Goal: Task Accomplishment & Management: Manage account settings

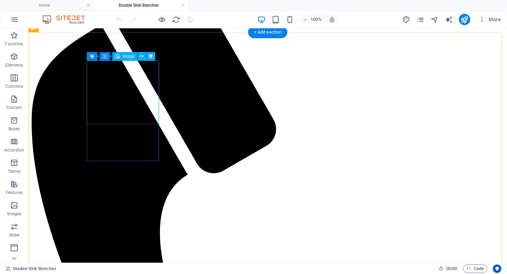
scroll to position [71, 0]
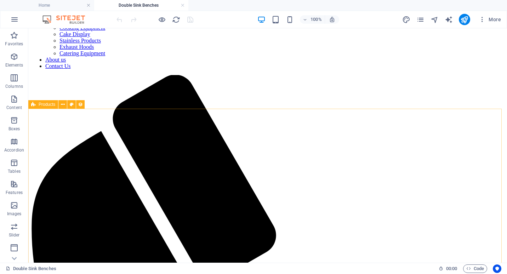
click at [46, 104] on span "Products" at bounding box center [47, 104] width 17 height 4
select select "68dce912ee1c1a6f90015bc3"
select select "columns.product_number_ASC"
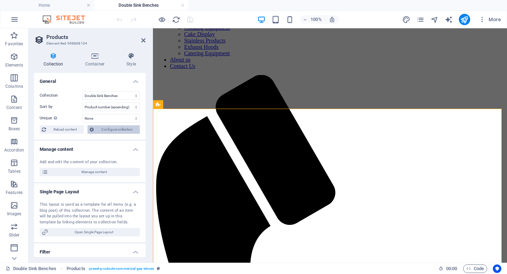
click at [120, 129] on span "Configure collection" at bounding box center [117, 129] width 42 height 8
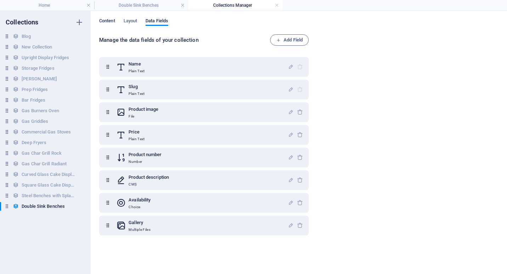
click at [108, 22] on span "Content" at bounding box center [107, 22] width 16 height 10
select select "columns.product_number_ASC"
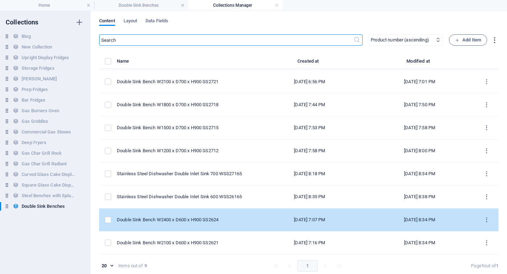
scroll to position [3, 0]
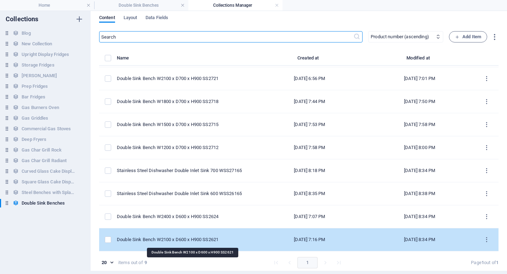
click at [201, 240] on div "Double Sink Bench W2100 x D600 x H900 SS2621" at bounding box center [183, 239] width 132 height 6
select select "Low Stock"
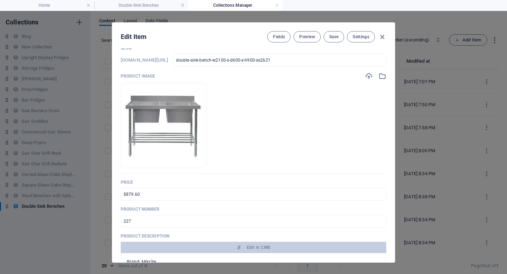
scroll to position [106, 0]
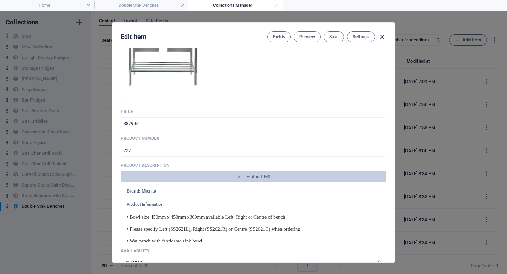
click at [381, 39] on icon "button" at bounding box center [382, 37] width 8 height 8
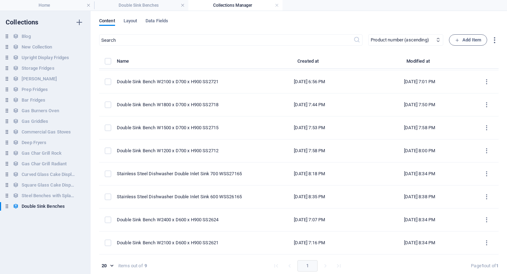
type input "double-sink-bench-w2100-x-d600-x-h900-ss2621"
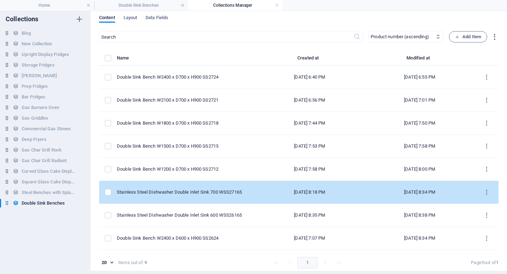
scroll to position [22, 0]
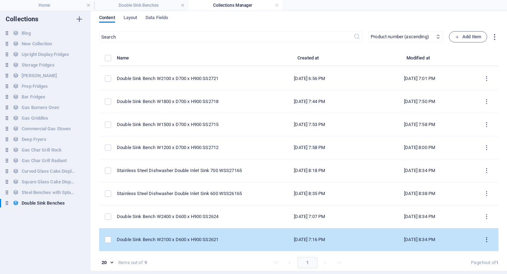
click at [484, 239] on icon "items list" at bounding box center [486, 239] width 7 height 7
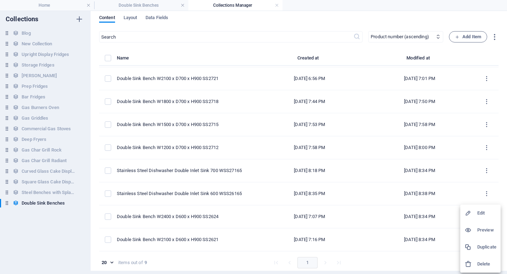
click at [488, 247] on h6 "Duplicate" at bounding box center [486, 247] width 19 height 8
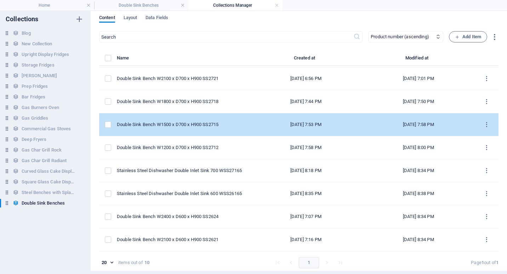
scroll to position [45, 0]
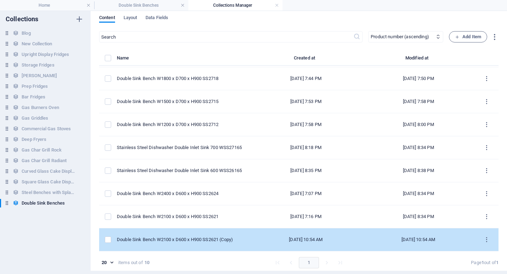
click at [201, 236] on td "Double Sink Bench W2100 x D600 x H900 SS2621 (Copy)" at bounding box center [183, 239] width 133 height 23
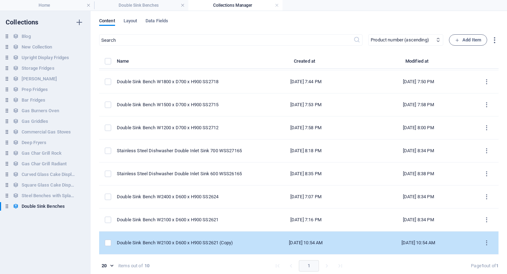
select select "Low Stock"
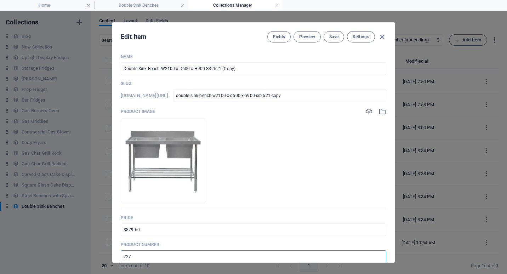
drag, startPoint x: 132, startPoint y: 256, endPoint x: 128, endPoint y: 256, distance: 3.9
click at [128, 256] on input "227" at bounding box center [253, 256] width 265 height 13
type input "228"
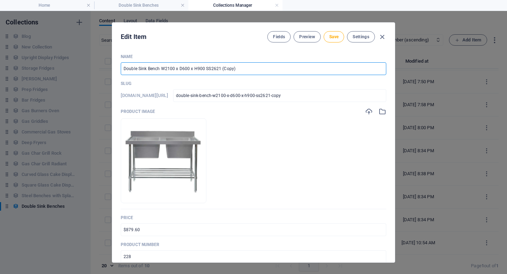
drag, startPoint x: 168, startPoint y: 67, endPoint x: 163, endPoint y: 68, distance: 5.1
click at [163, 68] on input "Double Sink Bench W2100 x D600 x H900 SS2621 (Copy)" at bounding box center [253, 68] width 265 height 13
type input "Double Sink Bench W100 x D600 x H900 SS2621 (Copy)"
type input "double-sink-bench-w100-x-d600-x-h900-ss2621-copy"
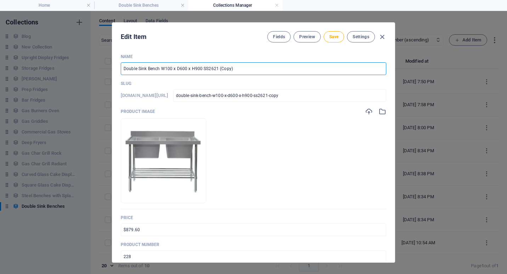
type input "Double Sink Bench W1800 x D600 x H900 SS2621 (Copy)"
type input "double-sink-bench-w1800-x-d600-x-h900-ss2621-copy"
drag, startPoint x: 213, startPoint y: 67, endPoint x: 256, endPoint y: 67, distance: 43.5
click at [256, 67] on input "Double Sink Bench W1800 x D600 x H900 SS2621 (Copy)" at bounding box center [253, 68] width 265 height 13
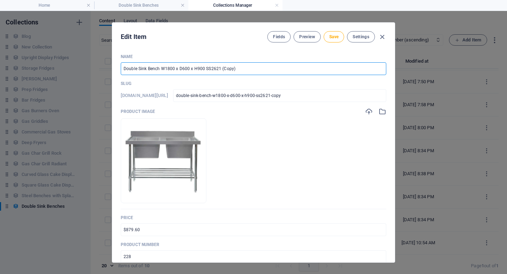
type input "Double Sink Bench W1800 x D600 x H900 SS261"
type input "double-sink-bench-w1800-x-d600-x-h900-ss261"
type input "Double Sink Bench W1800 x D600 x H900 SS2618"
type input "double-sink-bench-w1800-x-d600-x-h900-ss2618"
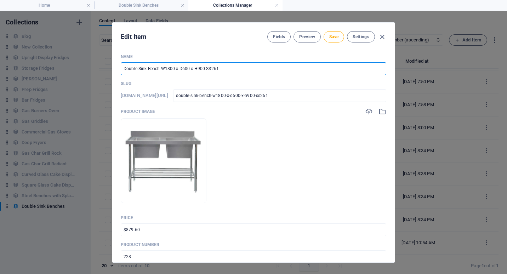
type input "double-sink-bench-w1800-x-d600-x-h900-ss2618"
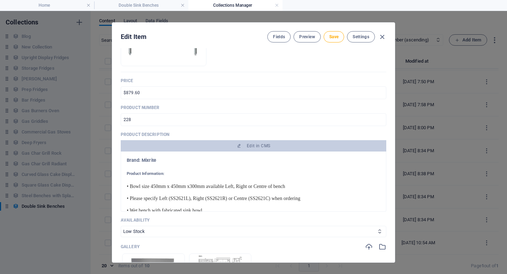
scroll to position [141, 0]
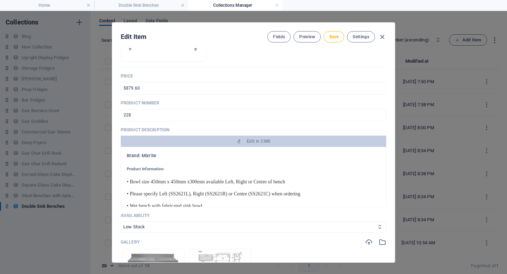
type input "Double Sink Bench W1800 x D600 x H900 SS2618"
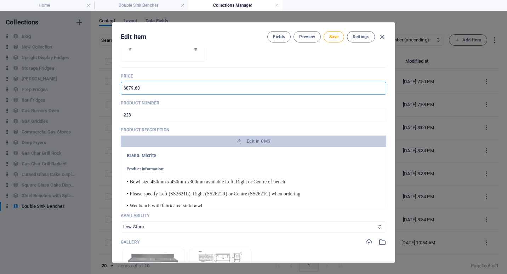
drag, startPoint x: 132, startPoint y: 88, endPoint x: 128, endPoint y: 88, distance: 3.9
click at [128, 88] on input "$879.60" at bounding box center [253, 88] width 265 height 13
type input "$831.60"
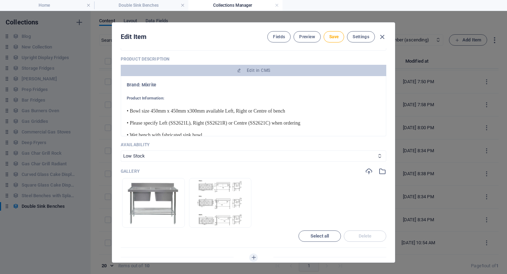
scroll to position [71, 0]
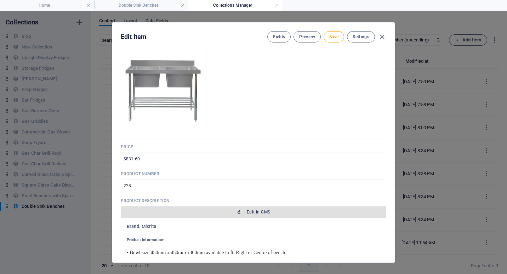
click at [230, 211] on span "Edit in CMS" at bounding box center [253, 212] width 260 height 6
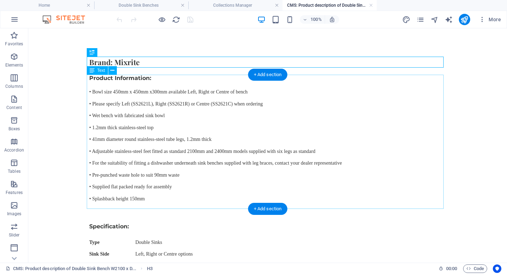
scroll to position [177, 0]
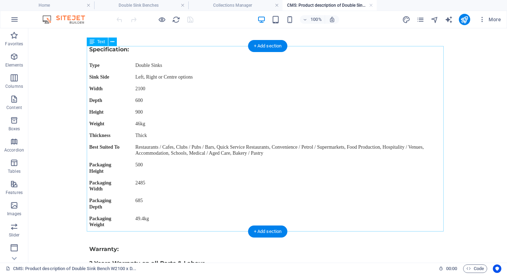
click at [187, 132] on div "Specification: Type Double Sinks Sink Side Left, Right or Centre options Width …" at bounding box center [267, 138] width 357 height 185
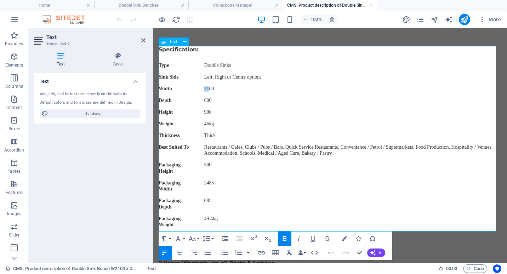
drag, startPoint x: 216, startPoint y: 89, endPoint x: 211, endPoint y: 89, distance: 4.6
click at [211, 89] on td "2100" at bounding box center [351, 89] width 299 height 12
drag, startPoint x: 216, startPoint y: 122, endPoint x: 210, endPoint y: 123, distance: 6.5
click at [210, 123] on td "46kg" at bounding box center [351, 124] width 299 height 12
drag, startPoint x: 216, startPoint y: 181, endPoint x: 212, endPoint y: 181, distance: 4.3
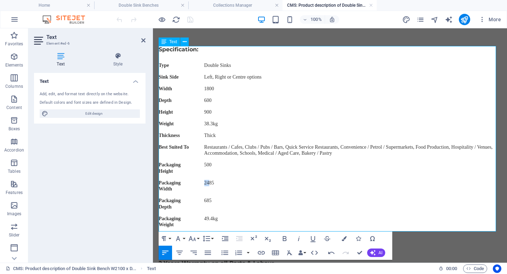
click at [212, 181] on td "2485" at bounding box center [351, 187] width 299 height 18
click at [214, 220] on td "49.4kg" at bounding box center [351, 222] width 299 height 18
click at [220, 218] on td "44.4kg" at bounding box center [351, 222] width 299 height 18
click at [460, 250] on div "Warranty: 2 Years Warranty on all Parts & Labour. + An additional 2 Years Warra…" at bounding box center [329, 262] width 342 height 35
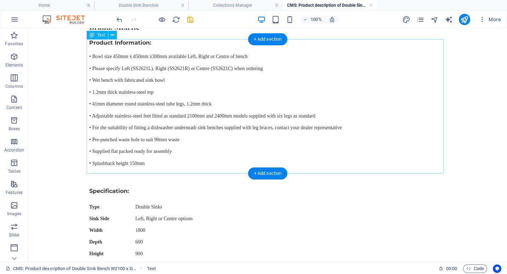
scroll to position [0, 0]
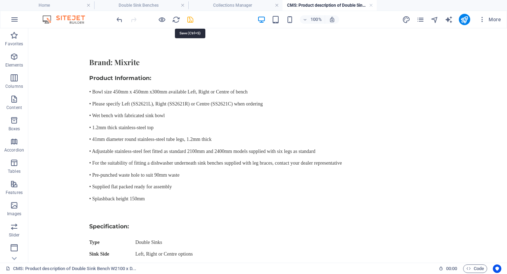
click at [188, 20] on icon "save" at bounding box center [190, 20] width 8 height 8
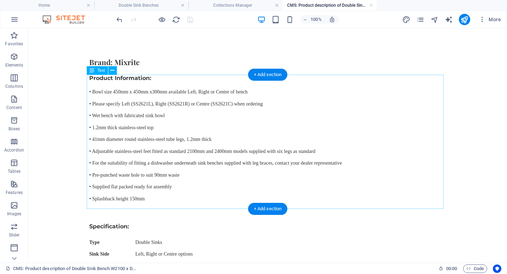
click at [155, 108] on div "Product Information: • Bowl size 450mm x 450mm x300mm available Left, Right or …" at bounding box center [267, 142] width 357 height 134
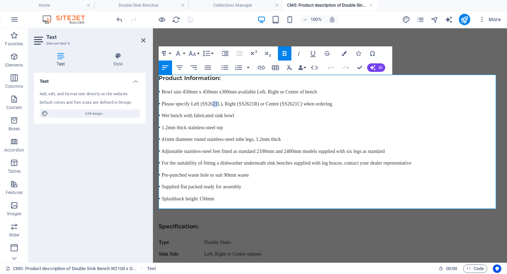
drag, startPoint x: 226, startPoint y: 103, endPoint x: 231, endPoint y: 103, distance: 5.3
click at [231, 103] on p "• Please specify Left (SS2621L), Right (SS2621R) or Centre (SS2621C) when order…" at bounding box center [329, 104] width 342 height 6
drag, startPoint x: 270, startPoint y: 104, endPoint x: 277, endPoint y: 105, distance: 6.5
click at [277, 105] on p "• Please specify Left (SS2618L), Right (SS2621R) or Centre (SS2621C) when order…" at bounding box center [329, 104] width 342 height 6
drag, startPoint x: 325, startPoint y: 104, endPoint x: 332, endPoint y: 104, distance: 7.1
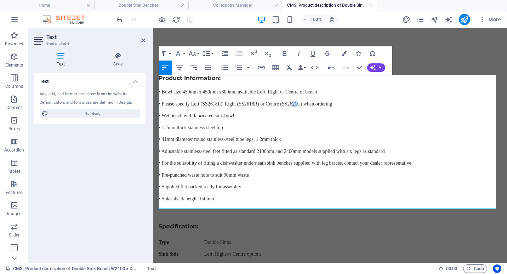
click at [332, 104] on p "• Please specify Left (SS2618L), Right (SS2618R) or Centre (SS2621C) when order…" at bounding box center [329, 104] width 342 height 6
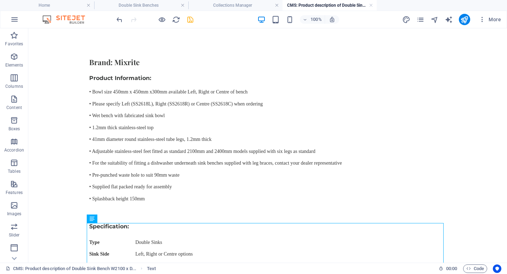
click at [191, 15] on div at bounding box center [154, 19] width 79 height 11
click at [191, 23] on div at bounding box center [154, 19] width 79 height 11
click at [192, 17] on icon "save" at bounding box center [190, 20] width 8 height 8
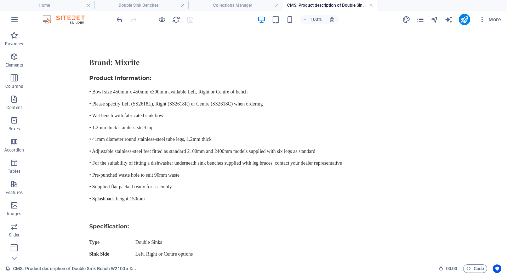
click at [371, 4] on link at bounding box center [371, 5] width 4 height 7
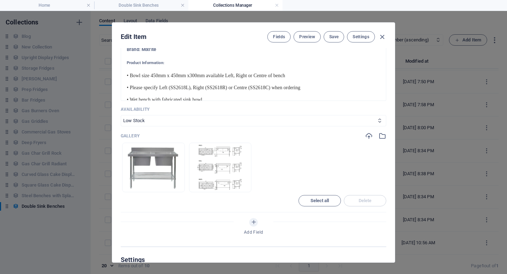
scroll to position [389, 0]
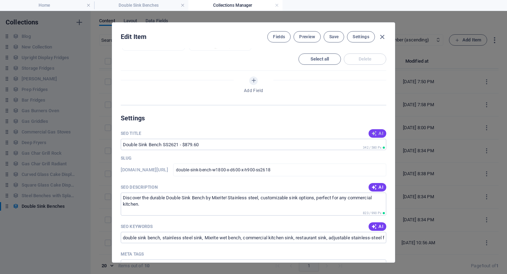
click at [374, 131] on icon "button" at bounding box center [374, 134] width 6 height 6
type input "Double Sink Bench 1800mm - SS2618"
click at [375, 187] on span "AI" at bounding box center [377, 187] width 12 height 6
type textarea "Shop the Mixrite Double Sink Bench (W1800 x D600 x H900) for durable stainless …"
click at [376, 228] on span "AI" at bounding box center [377, 227] width 12 height 6
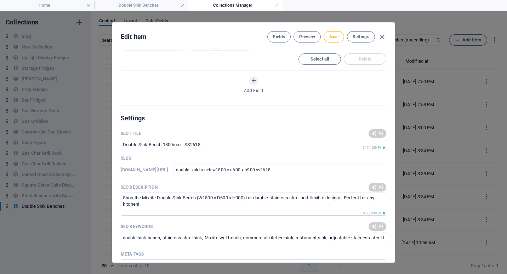
type input "double sink bench, stainless steel sink, commercial kitchen equipment, restaura…"
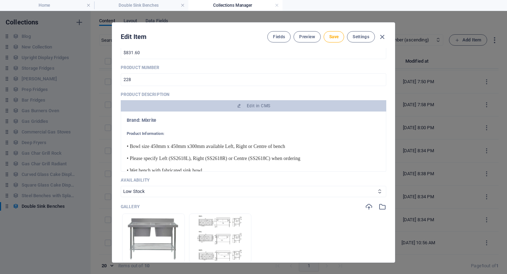
scroll to position [0, 0]
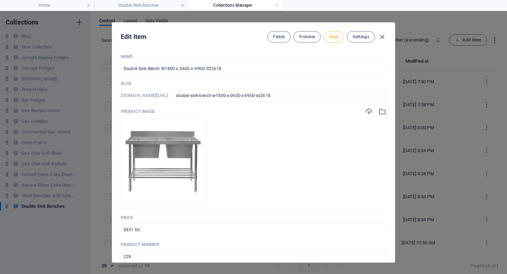
click at [335, 39] on span "Save" at bounding box center [333, 37] width 9 height 6
click at [383, 37] on icon "button" at bounding box center [382, 37] width 8 height 8
type input "double-sink-bench-w1800-x-d600-x-h900-ss2618"
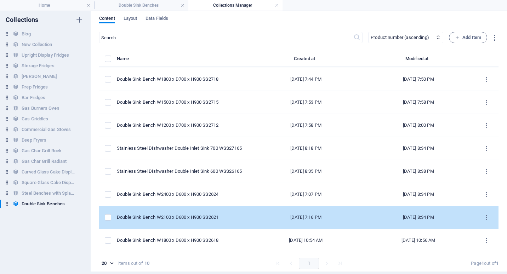
scroll to position [3, 0]
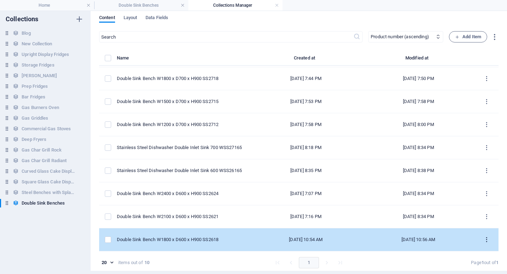
click at [484, 238] on icon "items list" at bounding box center [486, 239] width 7 height 7
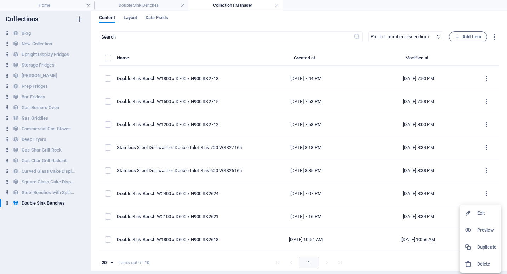
click at [485, 246] on h6 "Duplicate" at bounding box center [486, 247] width 19 height 8
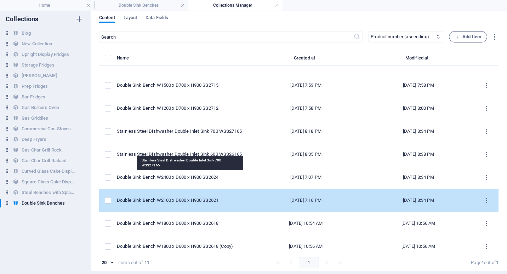
scroll to position [68, 0]
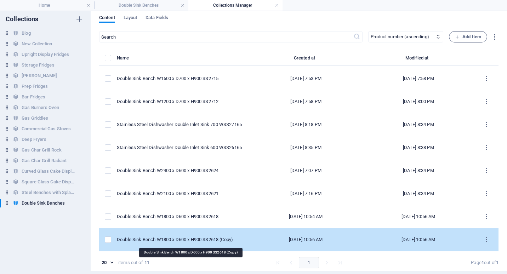
click at [189, 239] on div "Double Sink Bench W1800 x D600 x H900 SS2618 (Copy)" at bounding box center [180, 239] width 127 height 6
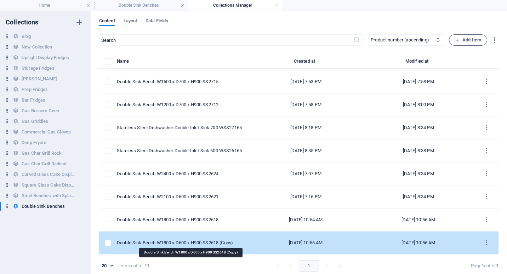
select select "Low Stock"
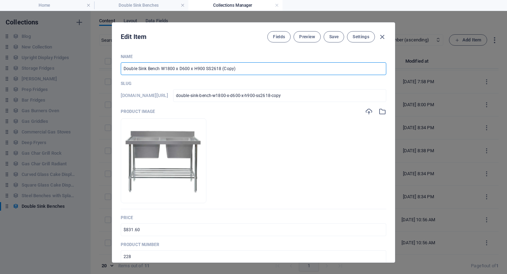
click at [167, 69] on input "Double Sink Bench W1800 x D600 x H900 SS2618 (Copy)" at bounding box center [253, 68] width 265 height 13
type input "Double Sink Bench W1500 x D600 x H900 SS2618 (Copy)"
type input "double-sink-bench-w1500-x-d600-x-h900-ss2618-copy"
drag, startPoint x: 216, startPoint y: 69, endPoint x: 279, endPoint y: 71, distance: 63.0
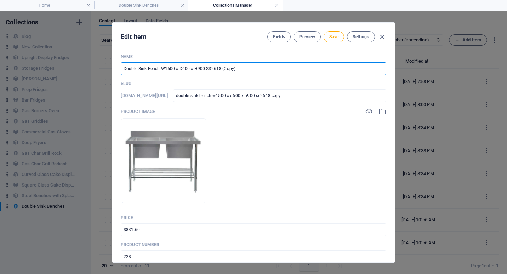
click at [279, 71] on input "Double Sink Bench W1500 x D600 x H900 SS2618 (Copy)" at bounding box center [253, 68] width 265 height 13
type input "Double Sink Bench W1500 x D600 x H900 SS2615"
type input "double-sink-bench-w1500-x-d600-x-h900-ss2615"
type input "Double Sink Bench W1500 x D600 x H900 SS2615"
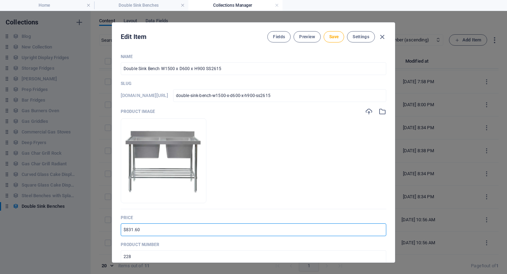
drag, startPoint x: 132, startPoint y: 230, endPoint x: 125, endPoint y: 230, distance: 7.1
click at [125, 230] on input "$831.60" at bounding box center [253, 229] width 265 height 13
click at [134, 230] on input "$714.60" at bounding box center [253, 229] width 265 height 13
type input "$714.00"
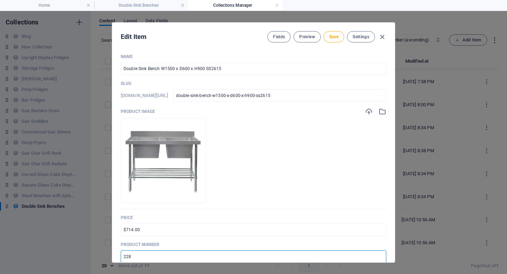
drag, startPoint x: 133, startPoint y: 256, endPoint x: 128, endPoint y: 257, distance: 5.4
click at [128, 257] on input "228" at bounding box center [253, 256] width 265 height 13
type input "229"
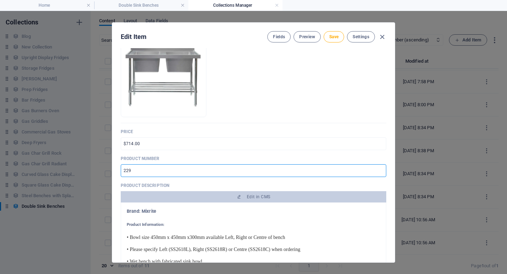
scroll to position [106, 0]
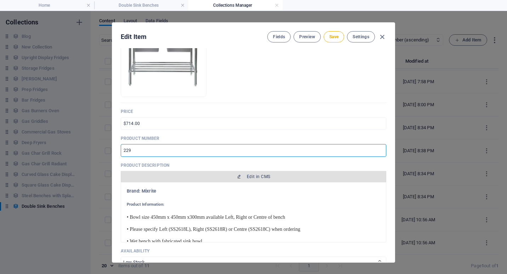
click at [239, 174] on icon "button" at bounding box center [239, 176] width 4 height 4
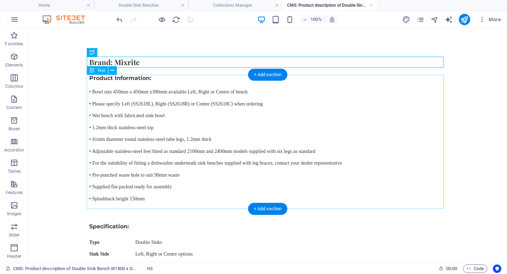
scroll to position [0, 0]
click at [188, 108] on div "Product Information: • Bowl size 450mm x 450mm x300mm available Left, Right or …" at bounding box center [267, 142] width 357 height 134
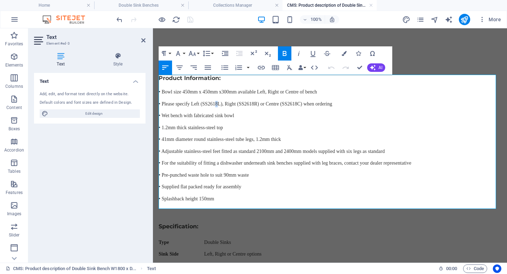
click at [229, 104] on p "• Please specify Left (SS2618L), Right (SS2618R) or Centre (SS2618C) when order…" at bounding box center [329, 104] width 342 height 6
click at [274, 103] on p "• Please specify Left (SS2615L), Right (SS2618R) or Centre (SS2618C) when order…" at bounding box center [329, 104] width 342 height 6
drag, startPoint x: 331, startPoint y: 102, endPoint x: 328, endPoint y: 102, distance: 3.6
click at [328, 102] on p "• Please specify Left (SS2615L), Right (SS2615R) or Centre (SS2618C) when order…" at bounding box center [329, 104] width 342 height 6
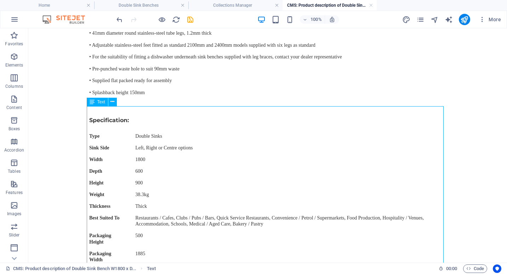
scroll to position [141, 0]
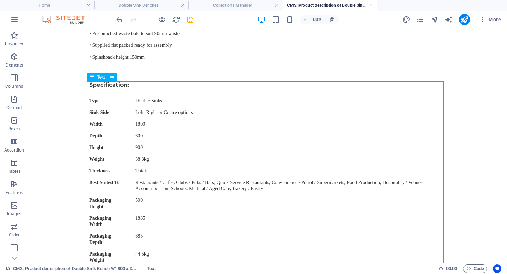
click at [171, 140] on div "Specification: Type Double Sinks Sink Side Left, Right or Centre options Width …" at bounding box center [267, 173] width 357 height 185
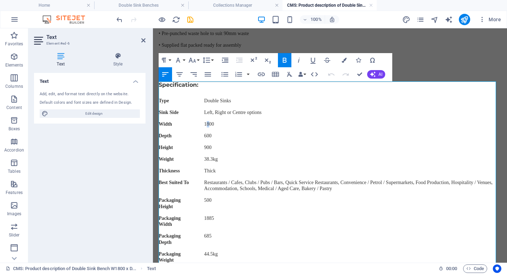
click at [215, 124] on td "1800" at bounding box center [351, 125] width 299 height 12
click at [214, 219] on td "1885" at bounding box center [351, 222] width 299 height 18
click at [216, 160] on td "38.3kg" at bounding box center [351, 160] width 299 height 12
click at [219, 158] on td "31.3kg" at bounding box center [351, 160] width 299 height 12
drag, startPoint x: 216, startPoint y: 252, endPoint x: 212, endPoint y: 254, distance: 5.5
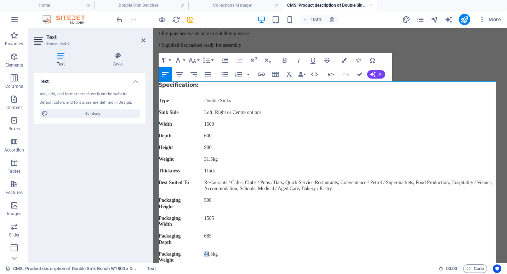
click at [212, 254] on td "44.5kg" at bounding box center [351, 258] width 299 height 18
click at [219, 254] on td "38.5kg" at bounding box center [351, 258] width 299 height 18
click at [427, 62] on div "Product Information: • Bowl size 450mm x 450mm x300mm available Left, Right or …" at bounding box center [329, 0] width 342 height 134
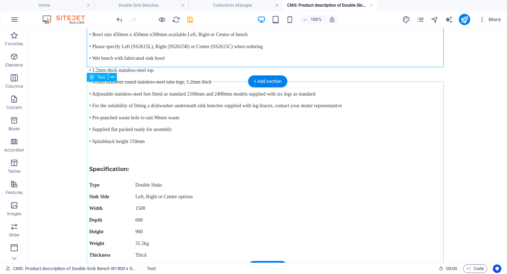
scroll to position [0, 0]
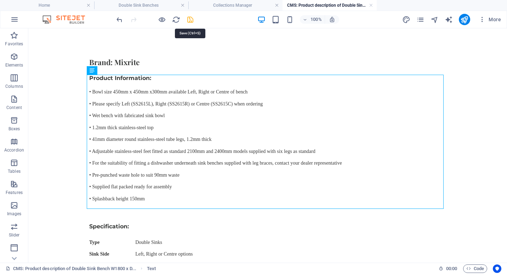
click at [190, 20] on icon "save" at bounding box center [190, 20] width 8 height 8
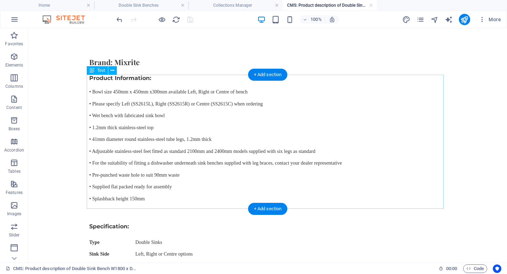
type input "double-sink-bench-w1500-x-d600-x-h900-ss2615"
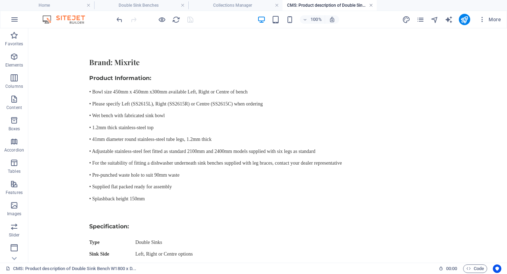
click at [371, 5] on link at bounding box center [371, 5] width 4 height 7
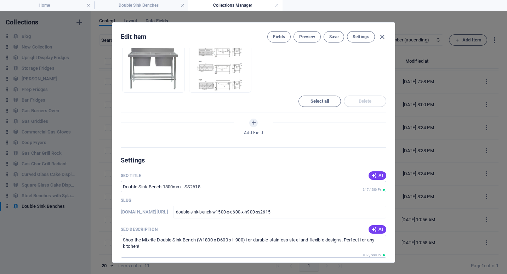
scroll to position [389, 0]
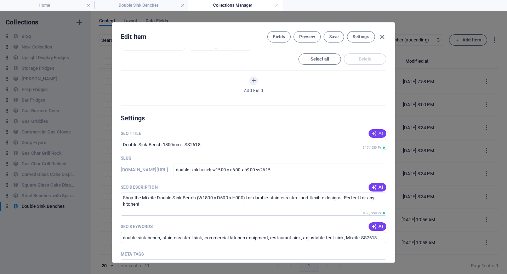
click at [375, 134] on span "AI" at bounding box center [377, 134] width 12 height 6
type input "Double Sink Bench - 1500mm"
click at [377, 186] on span "AI" at bounding box center [377, 187] width 12 height 6
type textarea "Discover the versatile Double Sink Bench (W1500 x D600 x H900) from Mixrite, pe…"
click at [375, 227] on span "AI" at bounding box center [377, 227] width 12 height 6
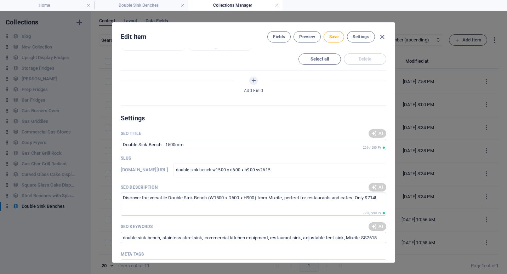
type input "double sink bench, stainless steel sink, commercial kitchen equipment, Mixrite …"
click at [335, 35] on span "Save" at bounding box center [333, 37] width 9 height 6
click at [382, 37] on icon "button" at bounding box center [382, 37] width 8 height 8
type input "double-sink-bench-w1500-x-d600-x-h900-ss2615"
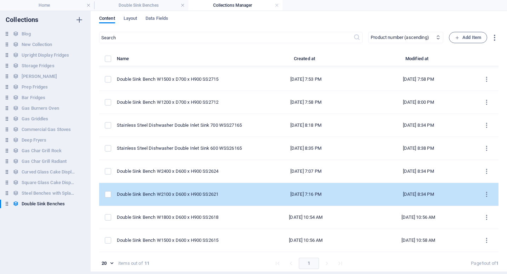
scroll to position [3, 0]
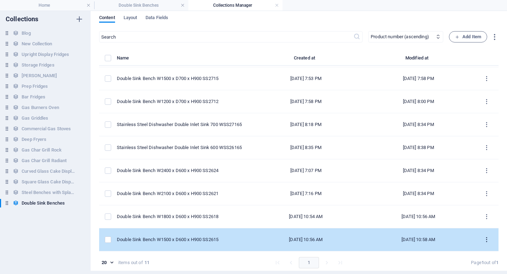
click at [483, 241] on icon "items list" at bounding box center [486, 239] width 7 height 7
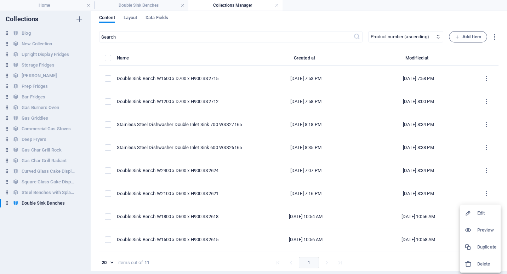
click at [489, 246] on h6 "Duplicate" at bounding box center [486, 247] width 19 height 8
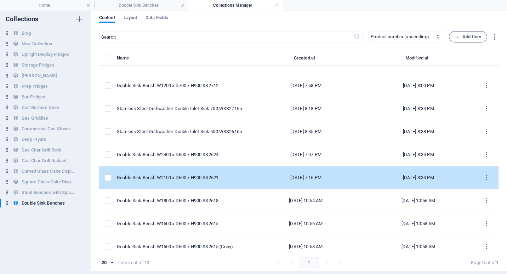
scroll to position [91, 0]
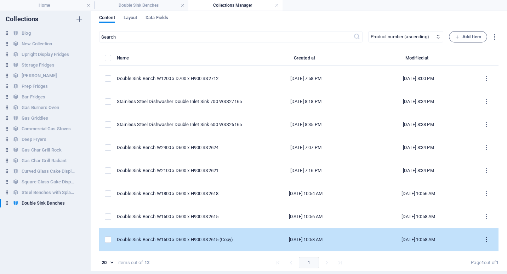
click at [483, 242] on icon "items list" at bounding box center [486, 239] width 7 height 7
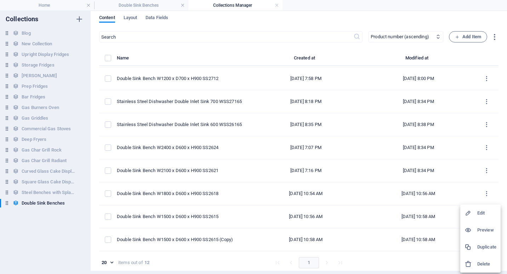
click at [485, 249] on h6 "Duplicate" at bounding box center [486, 247] width 19 height 8
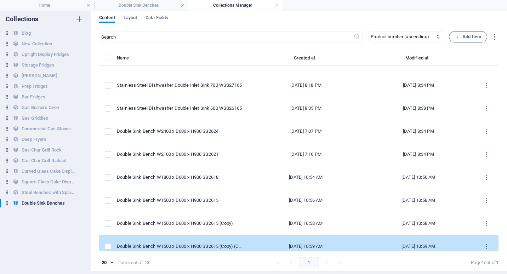
scroll to position [114, 0]
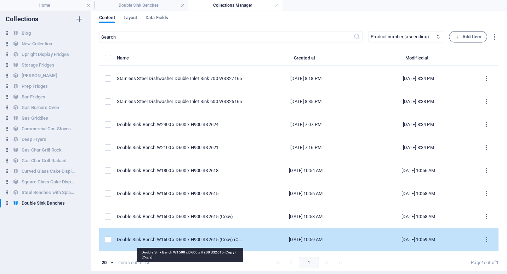
click at [196, 240] on div "Double Sink Bench W1500 x D600 x H900 SS2615 (Copy) (Copy)" at bounding box center [180, 239] width 127 height 6
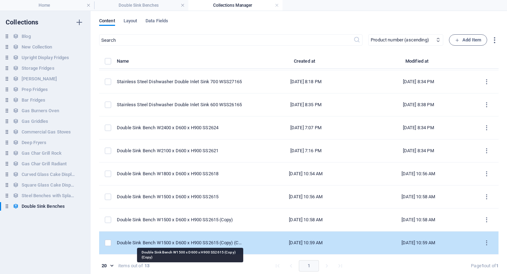
select select "Low Stock"
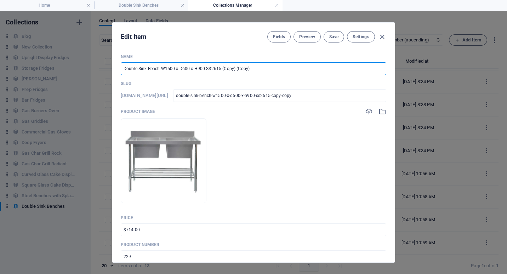
click at [166, 68] on input "Double Sink Bench W1500 x D600 x H900 SS2615 (Copy) (Copy)" at bounding box center [253, 68] width 265 height 13
type input "Double Sink Bench W1200 x D600 x H900 SS2615 (Copy) (Copy)"
type input "double-sink-bench-w1200-x-d600-x-h900-ss2615-copy-copy"
drag, startPoint x: 216, startPoint y: 68, endPoint x: 299, endPoint y: 69, distance: 82.8
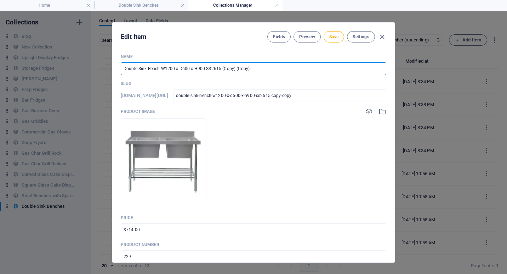
click at [299, 69] on input "Double Sink Bench W1200 x D600 x H900 SS2615 (Copy) (Copy)" at bounding box center [253, 68] width 265 height 13
type input "Double Sink Bench W1200 x D600 x H900 SS2612"
type input "double-sink-bench-w1200-x-d600-x-h900-ss2612"
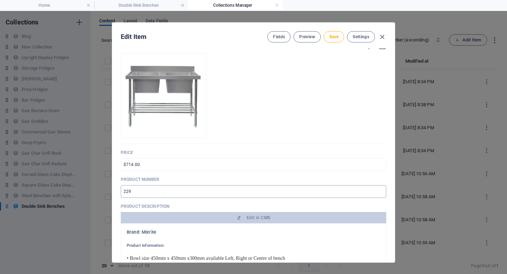
scroll to position [71, 0]
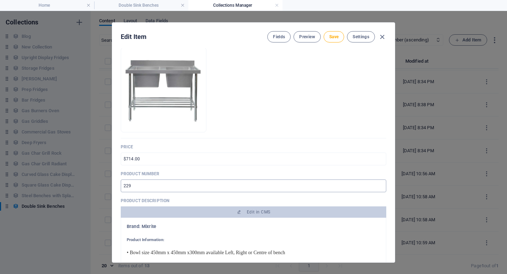
type input "Double Sink Bench W1200 x D600 x H900 SS2612"
click at [126, 185] on input "229" at bounding box center [253, 185] width 265 height 13
type input "230"
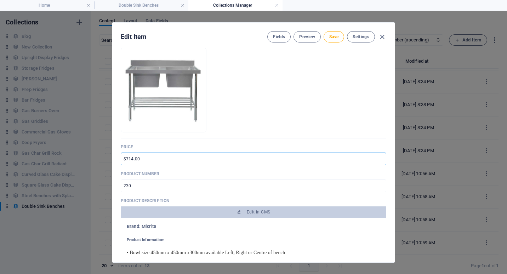
drag, startPoint x: 132, startPoint y: 159, endPoint x: 126, endPoint y: 160, distance: 6.1
click at [126, 160] on input "$714.00" at bounding box center [253, 158] width 265 height 13
click at [134, 158] on input "$661.00" at bounding box center [253, 158] width 265 height 13
type input "$661.80"
click at [389, 173] on div "Name Double Sink Bench W1200 x D600 x H900 SS2612 ​ Slug [DOMAIN_NAME][URL] dou…" at bounding box center [253, 155] width 282 height 214
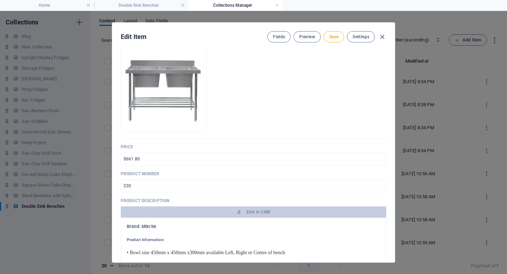
scroll to position [141, 0]
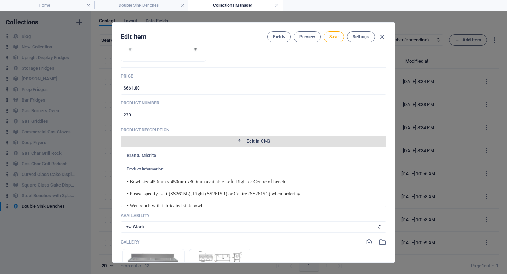
click at [244, 139] on span "Edit in CMS" at bounding box center [253, 141] width 260 height 6
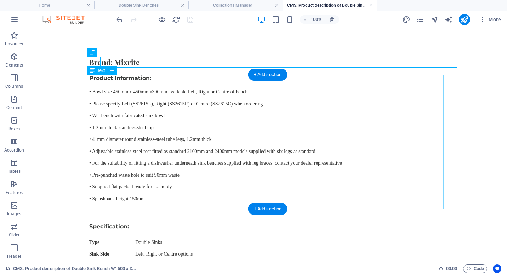
scroll to position [0, 0]
click at [144, 112] on div "Product Information: • Bowl size 450mm x 450mm x300mm available Left, Right or …" at bounding box center [267, 142] width 357 height 134
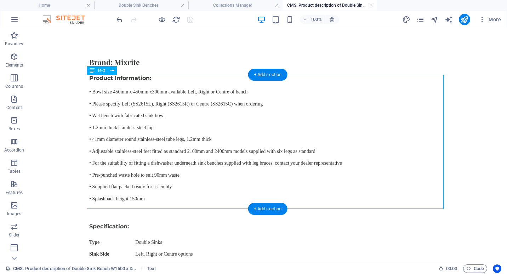
click at [144, 112] on div "Product Information: • Bowl size 450mm x 450mm x300mm available Left, Right or …" at bounding box center [267, 142] width 357 height 134
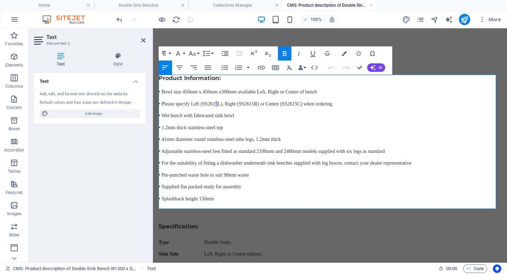
drag, startPoint x: 231, startPoint y: 103, endPoint x: 227, endPoint y: 103, distance: 3.9
click at [227, 103] on p "• Please specify Left (SS2615L), Right (SS2615R) or Centre (SS2615C) when order…" at bounding box center [329, 104] width 342 height 6
click at [274, 103] on p "• Please specify Left (SS2612L), Right (SS2615R) or Centre (SS2615C) when order…" at bounding box center [329, 104] width 342 height 6
click at [329, 104] on p "• Please specify Left (SS2612L), Right (SS2612R) or Centre (SS2615C) when order…" at bounding box center [329, 104] width 342 height 6
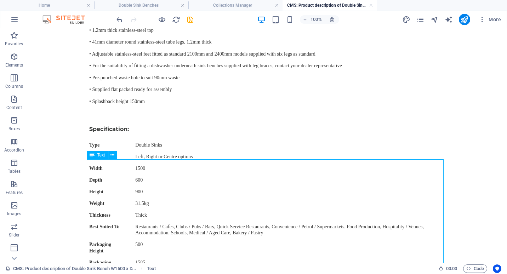
scroll to position [106, 0]
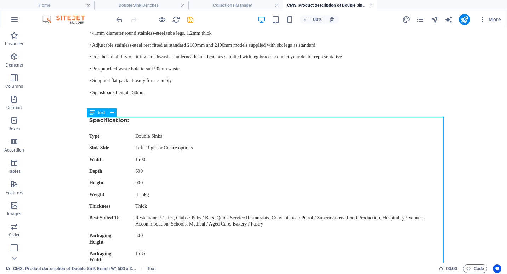
click at [192, 160] on div "Specification: Type Double Sinks Sink Side Left, Right or Centre options Width …" at bounding box center [267, 209] width 357 height 185
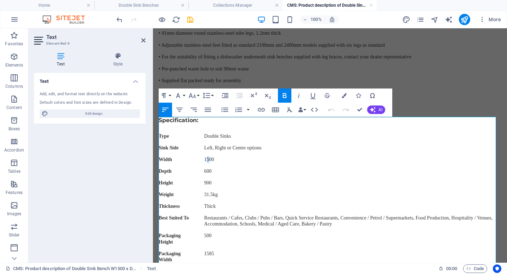
click at [213, 160] on td "1500" at bounding box center [351, 160] width 299 height 12
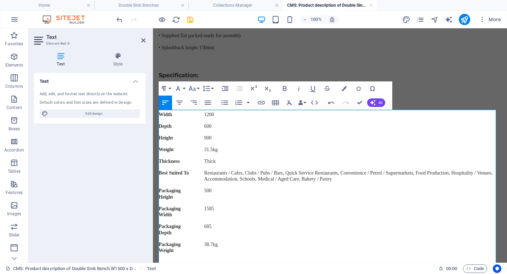
scroll to position [177, 0]
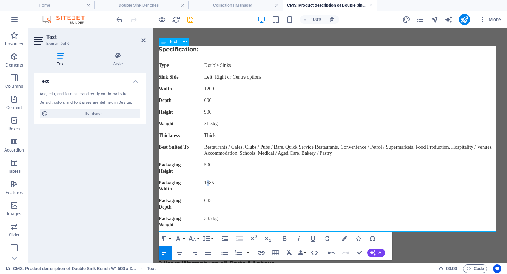
click at [214, 183] on td "1585" at bounding box center [351, 187] width 299 height 18
drag, startPoint x: 216, startPoint y: 126, endPoint x: 211, endPoint y: 126, distance: 5.0
click at [211, 126] on td "31.5kg" at bounding box center [351, 124] width 299 height 12
click at [218, 124] on td "29.5kg" at bounding box center [351, 124] width 299 height 12
click at [216, 220] on td "38.7kg" at bounding box center [351, 222] width 299 height 18
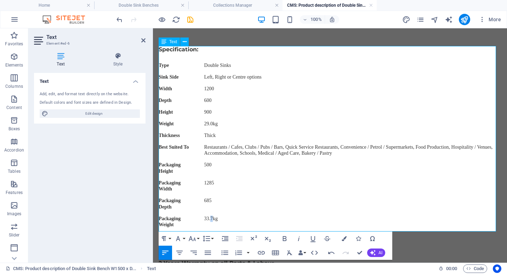
click at [220, 218] on td "33.7kg" at bounding box center [351, 222] width 299 height 18
click at [410, 39] on div at bounding box center [329, 35] width 342 height 7
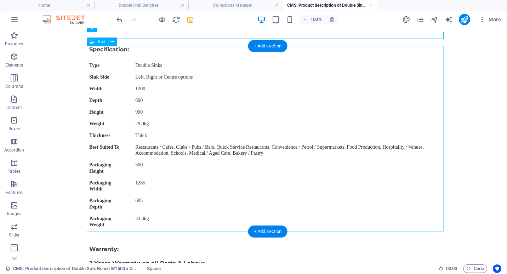
scroll to position [0, 0]
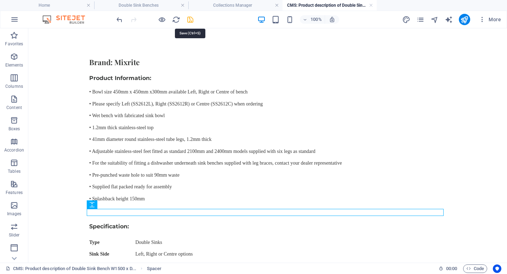
click at [191, 18] on icon "save" at bounding box center [190, 20] width 8 height 8
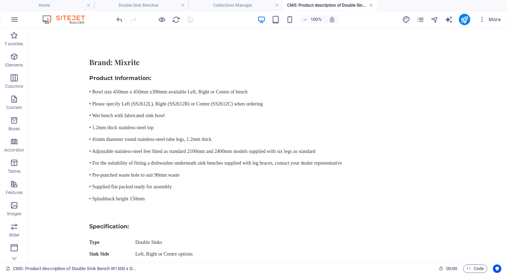
click at [372, 6] on link at bounding box center [371, 5] width 4 height 7
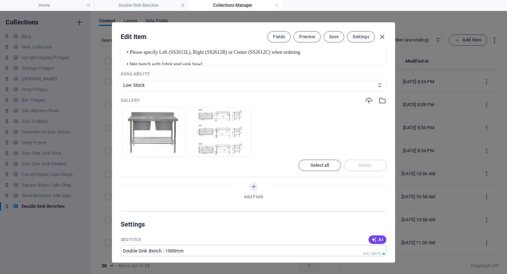
scroll to position [389, 0]
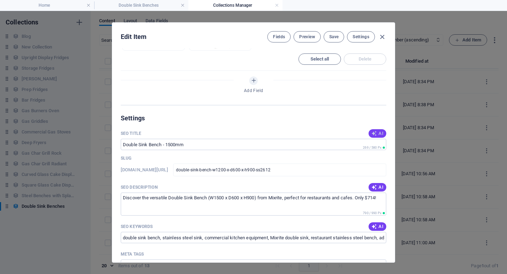
click at [376, 134] on span "AI" at bounding box center [377, 134] width 12 height 6
type input "Double Sink Bench SS2612 - $661.80"
click at [377, 189] on span "AI" at bounding box center [377, 187] width 12 height 6
type textarea "Discover the versatile Double Sink Bench by Mixrite—perfect for kitchens, cafes…"
click at [376, 226] on span "AI" at bounding box center [377, 227] width 12 height 6
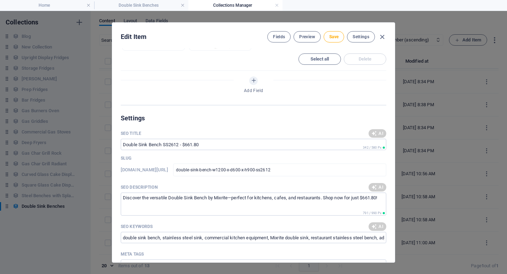
type input "Double sink bench, stainless steel sink, commercial kitchen equipment, wet benc…"
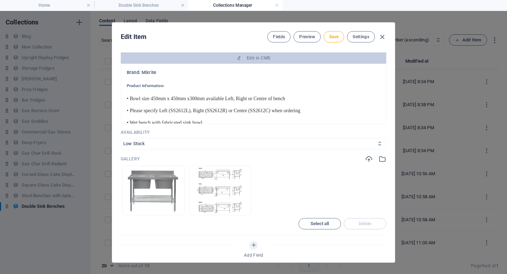
scroll to position [212, 0]
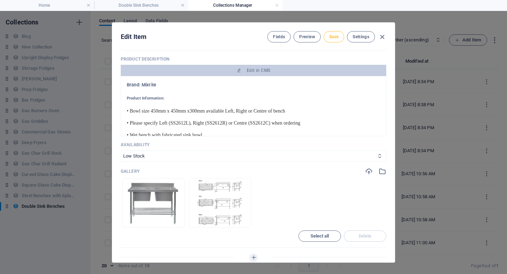
click at [332, 37] on span "Save" at bounding box center [333, 37] width 9 height 6
click at [383, 36] on icon "button" at bounding box center [382, 37] width 8 height 8
type input "double-sink-bench-w1200-x-d600-x-h900-ss2612"
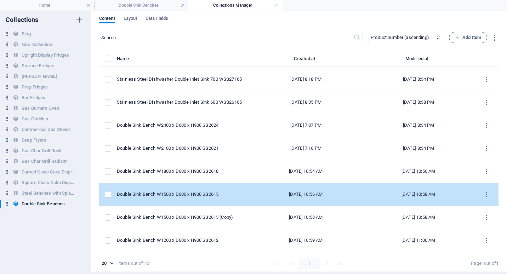
scroll to position [3, 0]
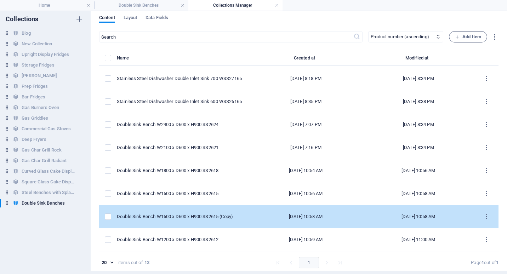
click at [215, 220] on td "Double Sink Bench W1500 x D600 x H900 SS2615 (Copy)" at bounding box center [183, 216] width 133 height 23
select select "Low Stock"
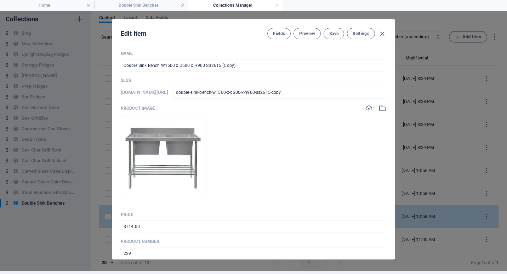
scroll to position [0, 0]
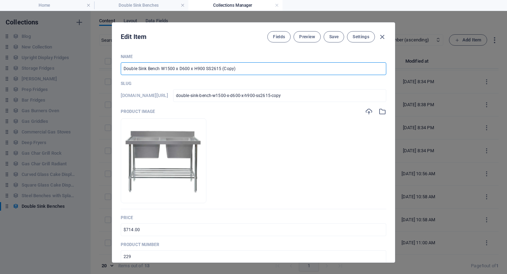
drag, startPoint x: 219, startPoint y: 67, endPoint x: 286, endPoint y: 72, distance: 67.0
click at [286, 72] on input "Double Sink Bench W1500 x D600 x H900 SS2615 (Copy)" at bounding box center [253, 68] width 265 height 13
type input "Double Sink Bench W1500 x D600 x H900 SS2615"
type input "double-sink-bench-w1500-x-d600-x-h900-ss2615"
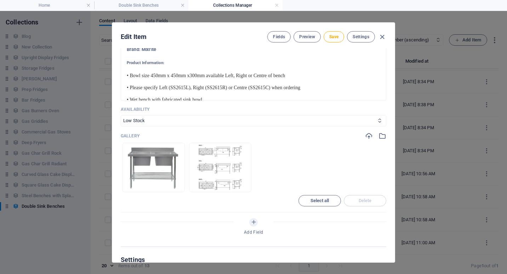
scroll to position [389, 0]
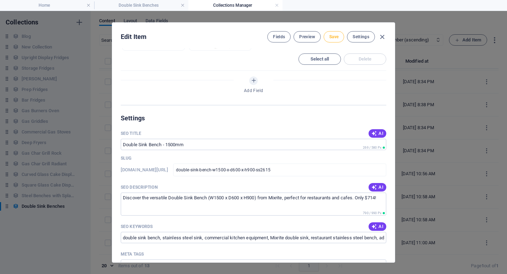
click at [334, 35] on span "Save" at bounding box center [333, 37] width 9 height 6
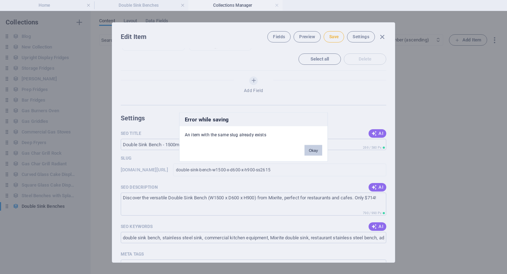
click at [311, 150] on button "Okay" at bounding box center [313, 150] width 18 height 11
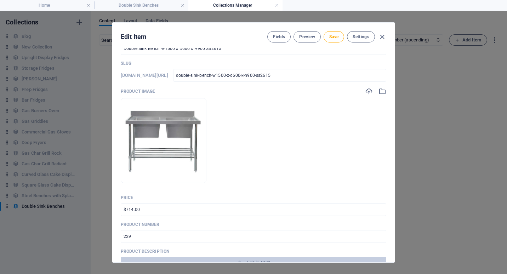
scroll to position [0, 0]
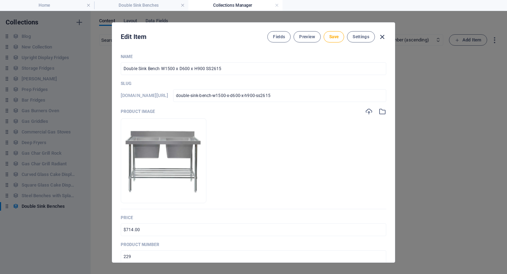
click at [382, 37] on icon "button" at bounding box center [382, 37] width 8 height 8
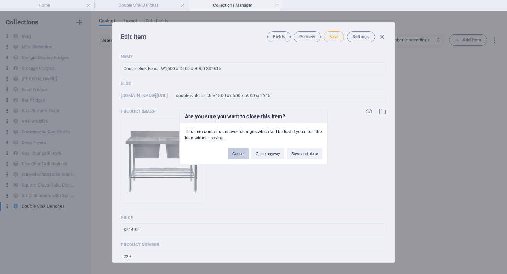
click at [238, 154] on button "Cancel" at bounding box center [238, 153] width 21 height 11
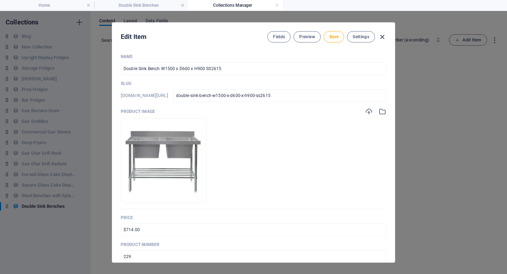
click at [383, 36] on icon "button" at bounding box center [382, 37] width 8 height 8
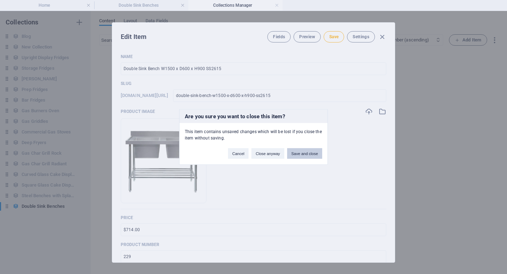
click at [304, 152] on button "Save and close" at bounding box center [304, 153] width 35 height 11
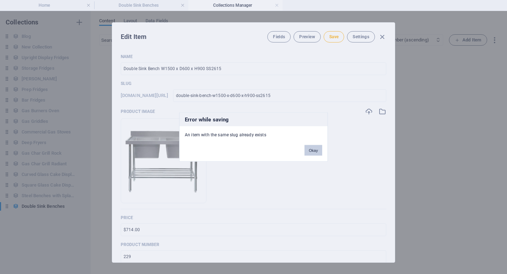
click at [311, 149] on button "Okay" at bounding box center [313, 150] width 18 height 11
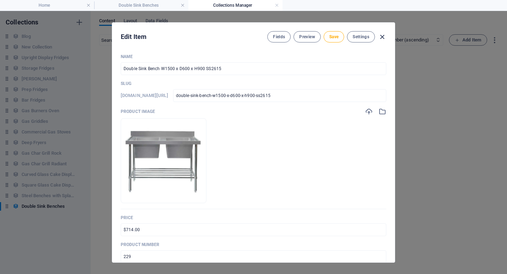
click at [382, 34] on icon "button" at bounding box center [382, 37] width 8 height 8
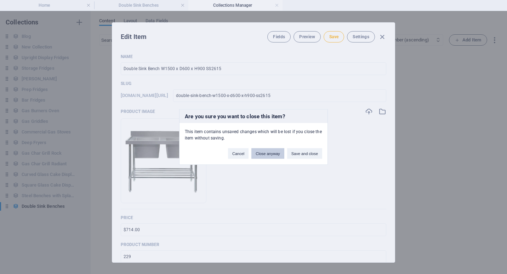
click at [269, 155] on button "Close anyway" at bounding box center [267, 153] width 33 height 11
type input "Double Sink Bench W1500 x D600 x H900 SS2615 (Copy)"
type input "double-sink-bench-w1500-x-d600-x-h900-ss2615-copy"
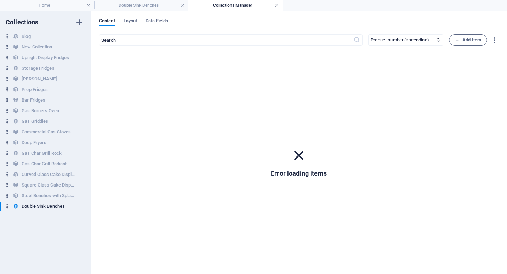
click at [278, 6] on link at bounding box center [276, 5] width 4 height 7
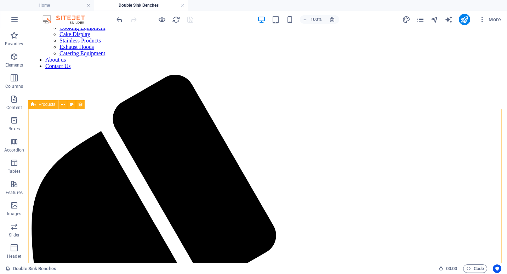
click at [42, 105] on span "Products" at bounding box center [47, 104] width 17 height 4
select select "68dce912ee1c1a6f90015bc3"
select select "columns.product_number_ASC"
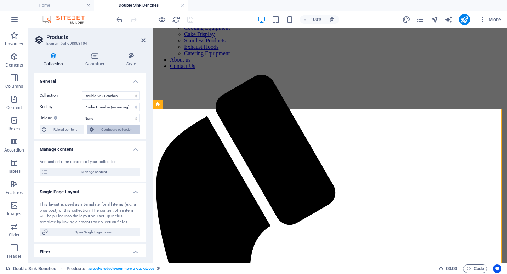
click at [121, 129] on span "Configure collection" at bounding box center [117, 129] width 42 height 8
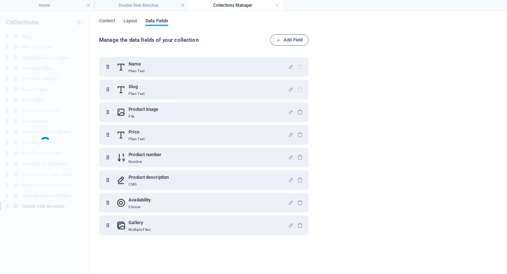
scroll to position [0, 0]
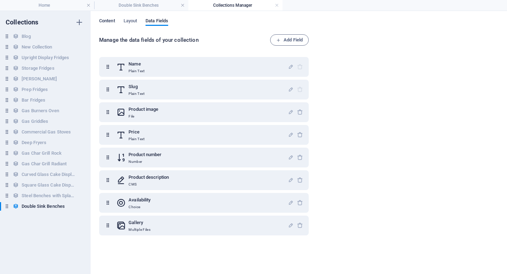
click at [109, 21] on span "Content" at bounding box center [107, 22] width 16 height 10
select select "columns.product_number_ASC"
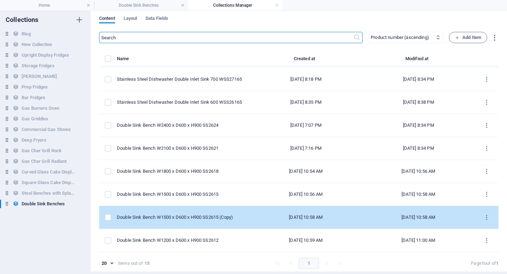
scroll to position [3, 0]
click at [483, 215] on icon "items list" at bounding box center [486, 216] width 7 height 7
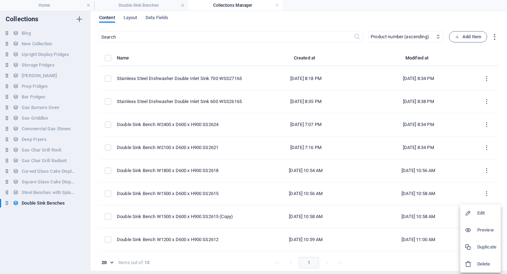
click at [485, 262] on h6 "Delete" at bounding box center [486, 264] width 19 height 8
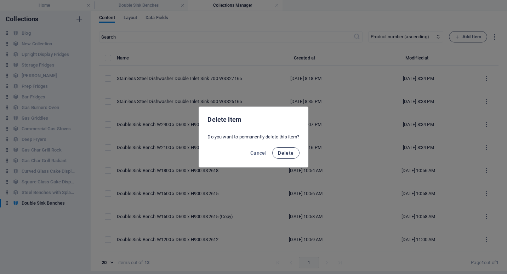
click at [290, 154] on span "Delete" at bounding box center [286, 153] width 16 height 6
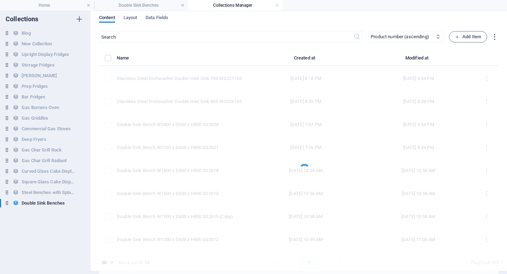
scroll to position [91, 0]
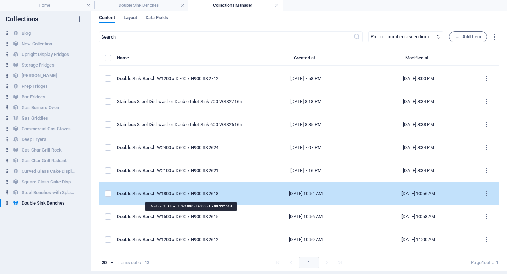
click at [187, 193] on div "Double Sink Bench W1800 x D600 x H900 SS2618" at bounding box center [180, 193] width 127 height 6
select select "Low Stock"
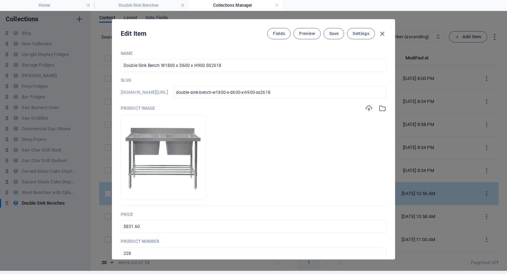
scroll to position [0, 0]
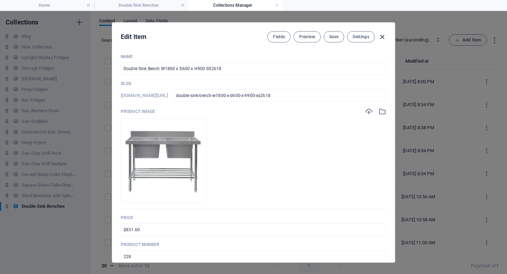
click at [381, 36] on icon "button" at bounding box center [382, 37] width 8 height 8
type input "double-sink-bench-w1800-x-d600-x-h900-ss2618"
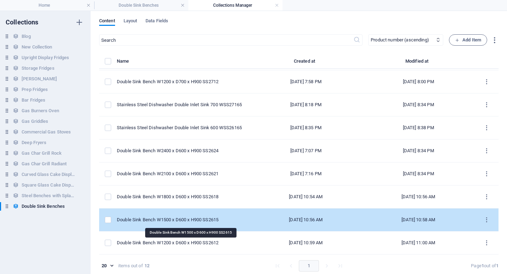
click at [162, 218] on div "Double Sink Bench W1500 x D600 x H900 SS2615" at bounding box center [180, 219] width 127 height 6
select select "Low Stock"
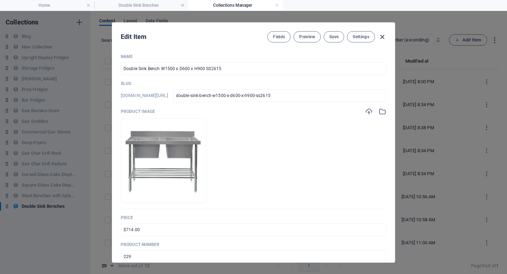
click at [383, 35] on icon "button" at bounding box center [382, 37] width 8 height 8
type input "double-sink-bench-w1500-x-d600-x-h900-ss2615"
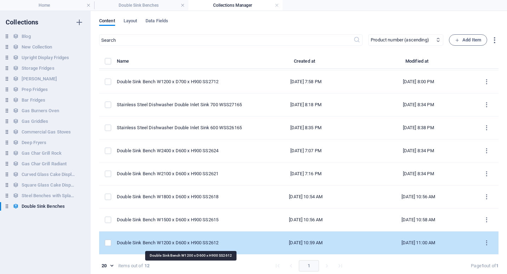
click at [191, 241] on div "Double Sink Bench W1200 x D600 x H900 SS2612" at bounding box center [180, 242] width 127 height 6
select select "Low Stock"
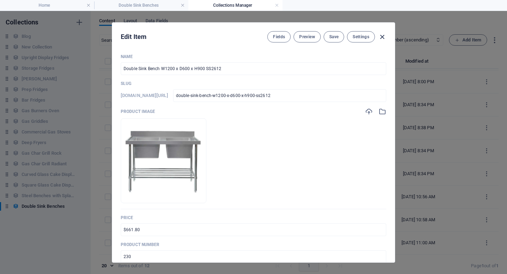
click at [381, 37] on icon "button" at bounding box center [382, 37] width 8 height 8
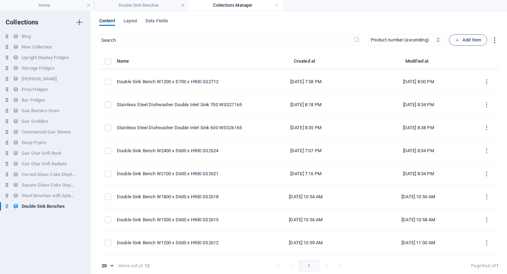
type input "double-sink-bench-w1200-x-d600-x-h900-ss2612"
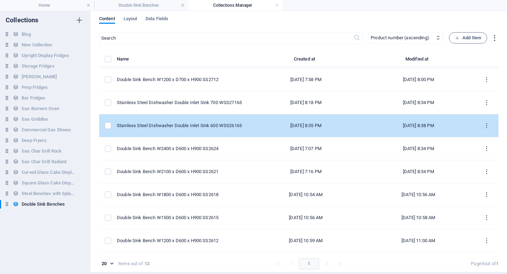
scroll to position [3, 0]
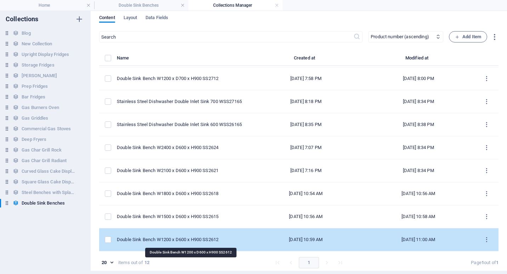
click at [193, 239] on div "Double Sink Bench W1200 x D600 x H900 SS2612" at bounding box center [180, 239] width 127 height 6
select select "Low Stock"
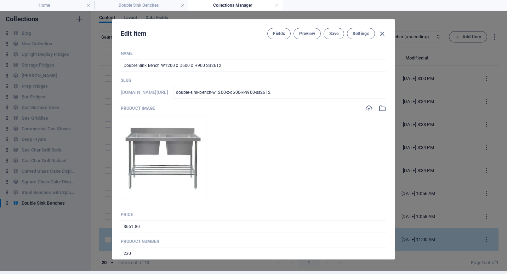
scroll to position [0, 0]
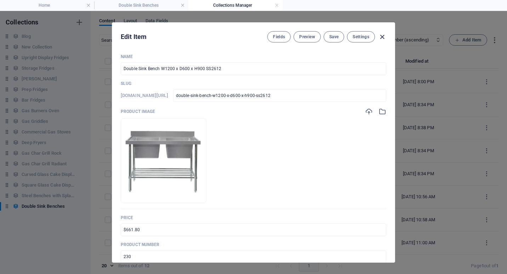
click at [384, 39] on icon "button" at bounding box center [382, 37] width 8 height 8
type input "double-sink-bench-w1200-x-d600-x-h900-ss2612"
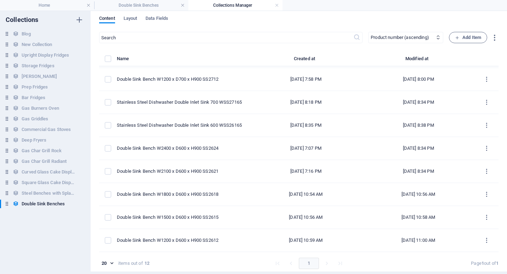
scroll to position [3, 0]
click at [154, 4] on h4 "Double Sink Benches" at bounding box center [141, 5] width 94 height 8
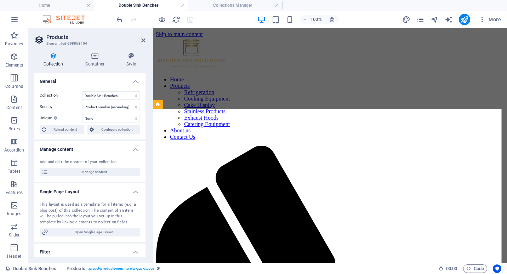
scroll to position [71, 0]
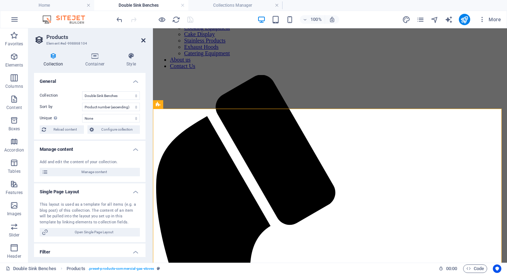
click at [142, 41] on icon at bounding box center [143, 40] width 4 height 6
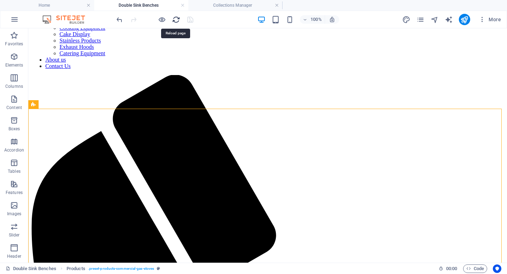
click at [179, 19] on icon "reload" at bounding box center [176, 20] width 8 height 8
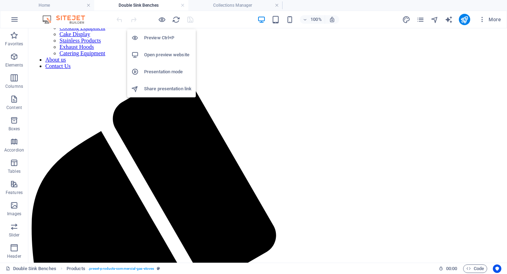
click at [165, 36] on h6 "Preview Ctrl+P" at bounding box center [167, 38] width 47 height 8
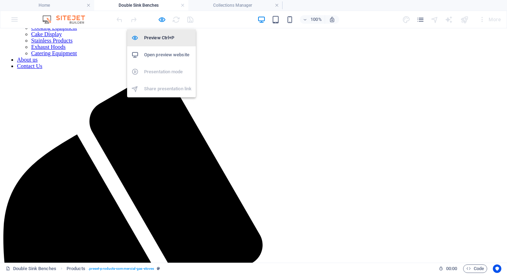
click at [163, 39] on h6 "Preview Ctrl+P" at bounding box center [167, 38] width 47 height 8
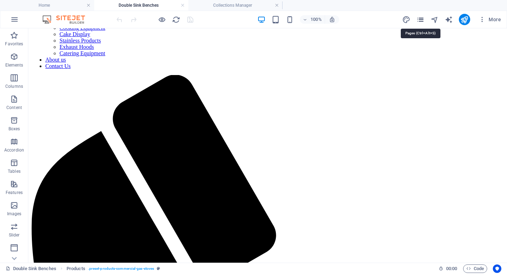
click at [422, 20] on icon "pages" at bounding box center [420, 20] width 8 height 8
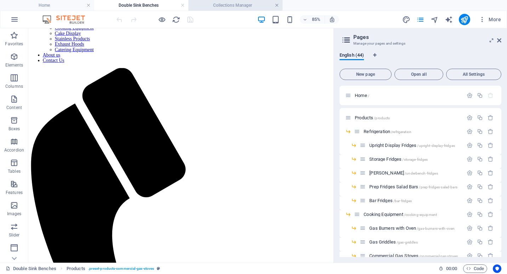
click at [278, 5] on link at bounding box center [276, 5] width 4 height 7
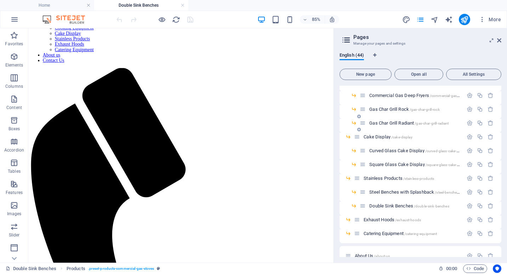
scroll to position [177, 0]
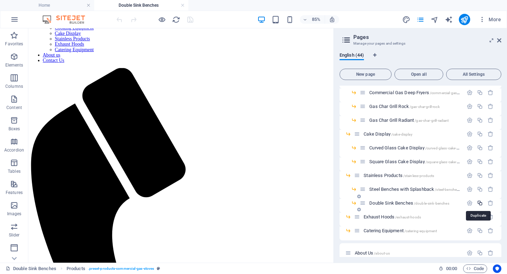
click at [479, 205] on icon "button" at bounding box center [479, 203] width 6 height 6
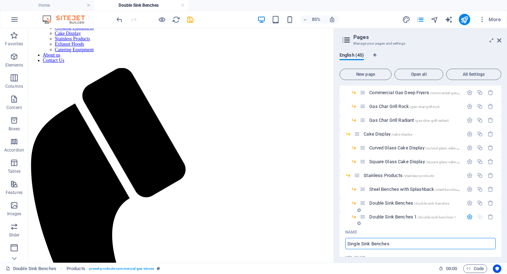
type input "Single Sink Benches"
type input "/single-sink-benches"
type input "Single Sink Benches"
click at [468, 218] on icon "button" at bounding box center [469, 217] width 6 height 6
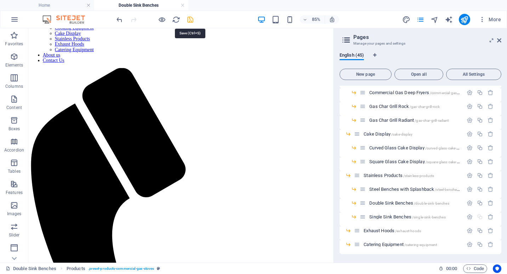
click at [190, 20] on icon "save" at bounding box center [190, 20] width 8 height 8
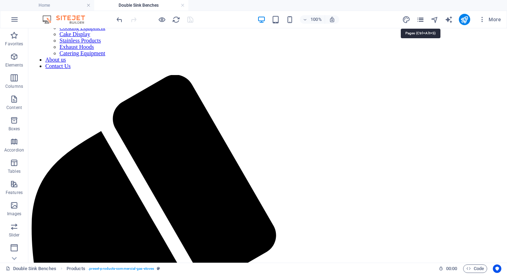
click at [418, 17] on icon "pages" at bounding box center [420, 20] width 8 height 8
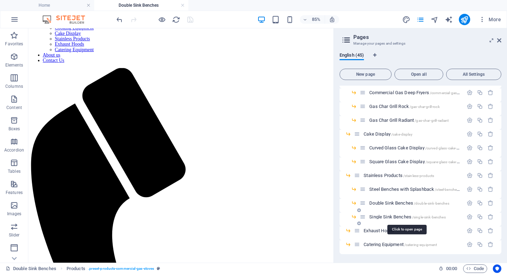
click at [389, 215] on span "Single Sink Benches /single-sink-benches" at bounding box center [407, 216] width 76 height 5
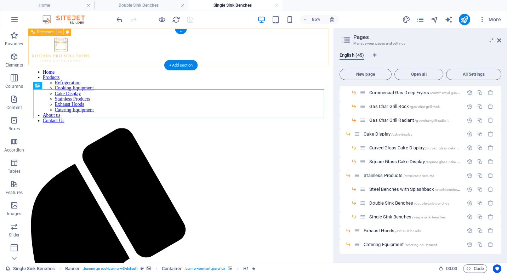
scroll to position [0, 0]
click at [499, 41] on icon at bounding box center [499, 40] width 4 height 6
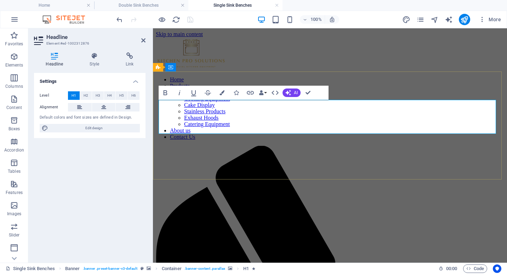
drag, startPoint x: 292, startPoint y: 120, endPoint x: 217, endPoint y: 120, distance: 75.0
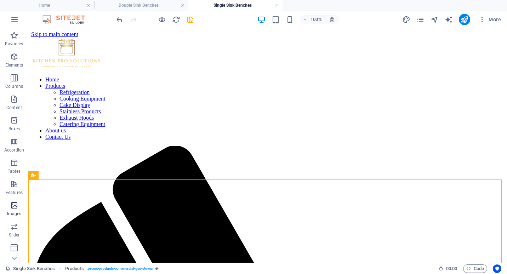
scroll to position [84, 0]
click at [18, 252] on icon "button" at bounding box center [14, 248] width 8 height 8
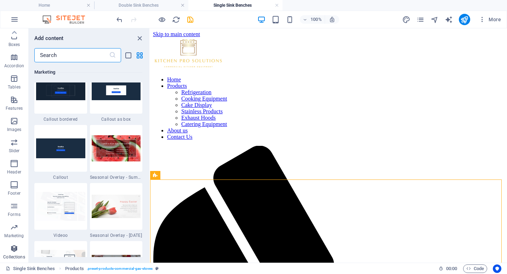
scroll to position [6475, 0]
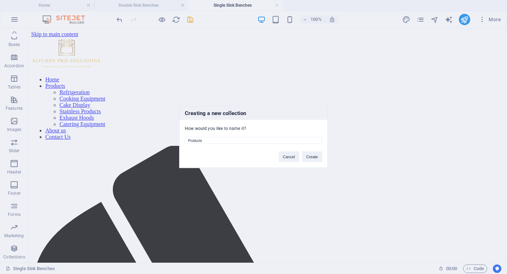
drag, startPoint x: 216, startPoint y: 141, endPoint x: 138, endPoint y: 137, distance: 78.6
click at [138, 137] on div "Creating a new collection How would you like to name it? Products Cancel Create" at bounding box center [253, 137] width 507 height 274
type input "Single Sink Benches"
click at [312, 158] on button "Create" at bounding box center [312, 156] width 20 height 11
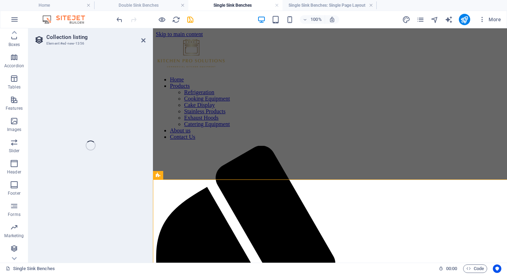
select select "68ddd3913c74af27ed0fe9b5"
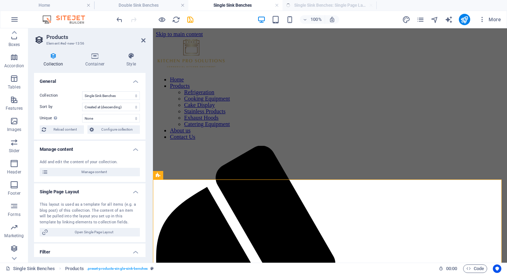
scroll to position [0, 0]
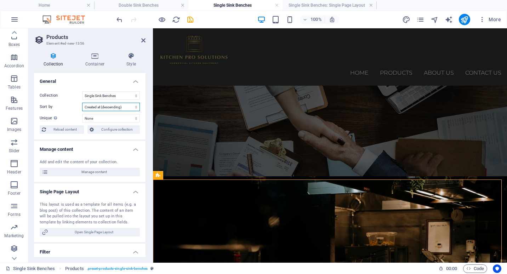
click at [108, 106] on select "Created at (ascending) Created at (descending) Updated at (ascending) Updated a…" at bounding box center [111, 107] width 58 height 8
select select "columns.product_number_ASC"
click at [82, 103] on select "Created at (ascending) Created at (descending) Updated at (ascending) Updated a…" at bounding box center [111, 107] width 58 height 8
select select "68ddd3913c74af27ed0fe9b5"
click at [134, 59] on h4 "Style" at bounding box center [131, 59] width 29 height 15
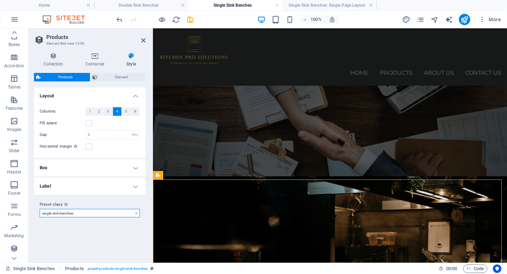
click at [97, 210] on select "refrigeration upright-display-fridges storage products2 storage-fridges underbe…" at bounding box center [90, 213] width 100 height 8
click at [40, 209] on select "refrigeration upright-display-fridges storage products2 storage-fridges underbe…" at bounding box center [90, 213] width 100 height 8
select select "preset-products-commercial-gas-stoves"
type input "4"
click at [56, 60] on h4 "Collection" at bounding box center [55, 59] width 42 height 15
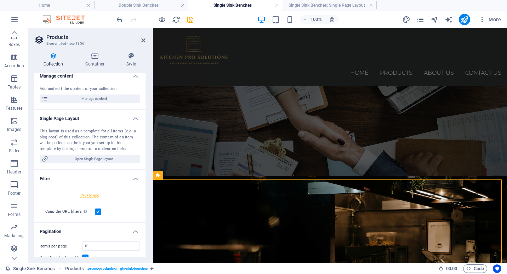
scroll to position [138, 0]
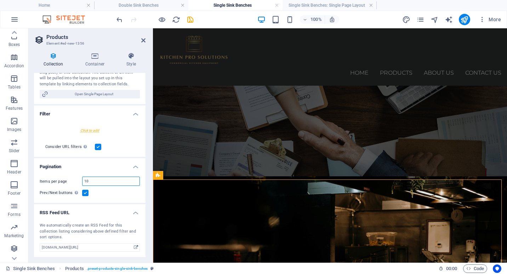
drag, startPoint x: 96, startPoint y: 179, endPoint x: 56, endPoint y: 183, distance: 39.8
click at [56, 183] on div "Items per page 10" at bounding box center [90, 181] width 100 height 9
type input "8"
select select "68ddd3913c74af27ed0fe9b5"
type input "8"
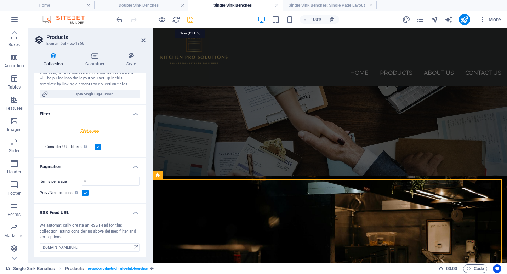
click at [190, 20] on icon "save" at bounding box center [190, 20] width 8 height 8
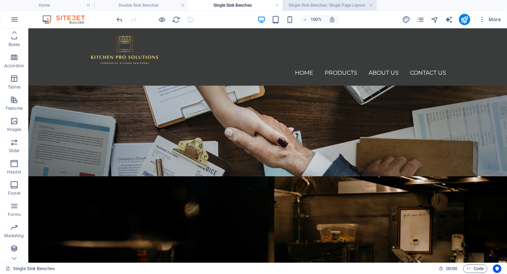
click at [323, 7] on h4 "Single Sink Benches: Single Page Layout" at bounding box center [329, 5] width 94 height 8
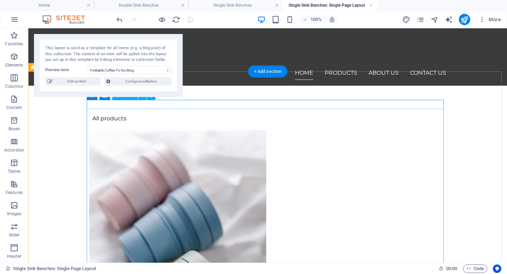
click at [126, 114] on div "All products" at bounding box center [267, 118] width 357 height 9
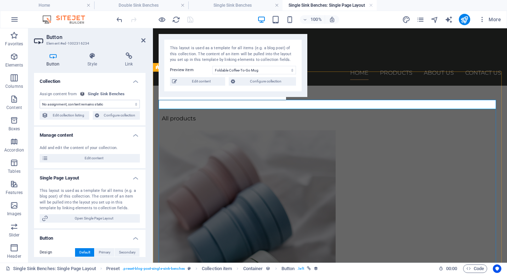
click at [196, 114] on link "All products" at bounding box center [176, 118] width 37 height 9
drag, startPoint x: 201, startPoint y: 104, endPoint x: 177, endPoint y: 104, distance: 24.4
click at [177, 114] on link "All products" at bounding box center [176, 118] width 37 height 9
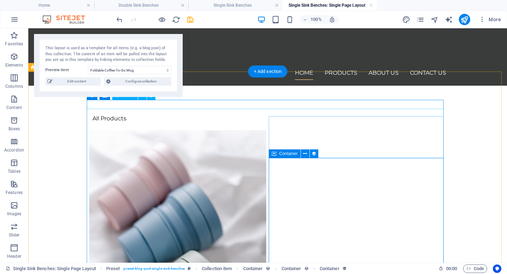
click at [133, 114] on div "All Products" at bounding box center [267, 118] width 357 height 9
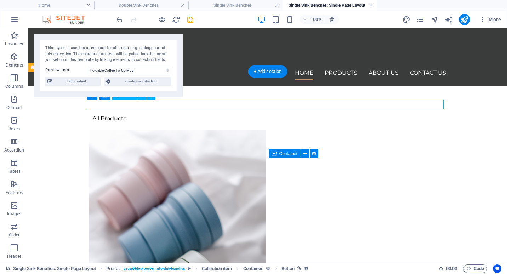
click at [133, 114] on div "All Products" at bounding box center [267, 118] width 357 height 9
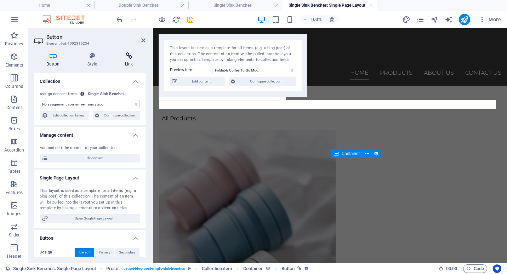
click at [131, 61] on h4 "Link" at bounding box center [128, 59] width 33 height 15
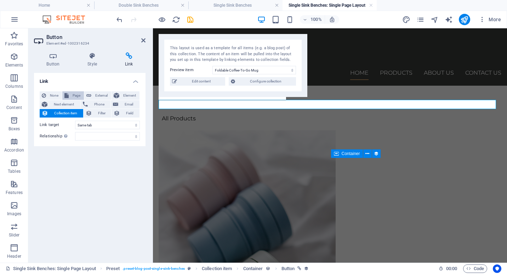
click at [76, 93] on span "Page" at bounding box center [76, 95] width 11 height 8
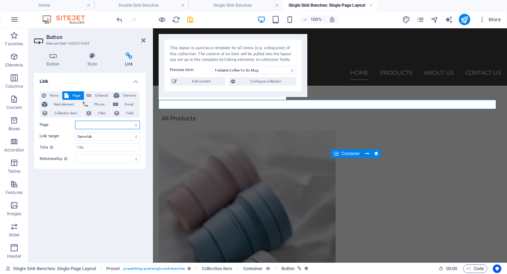
click at [95, 125] on select "Home Products -- Refrigeration ---- Upright Display Fridges ---- Storage Fridge…" at bounding box center [107, 125] width 65 height 8
select select "21"
click at [75, 121] on select "Home Products -- Refrigeration ---- Upright Display Fridges ---- Storage Fridge…" at bounding box center [107, 125] width 65 height 8
click at [105, 185] on div "Link None Page External Element Next element Phone Email Collection item Filter…" at bounding box center [89, 165] width 111 height 184
click at [143, 41] on icon at bounding box center [143, 40] width 4 height 6
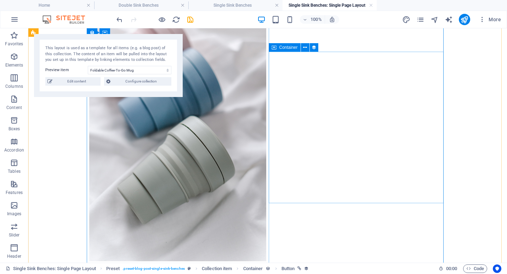
scroll to position [177, 0]
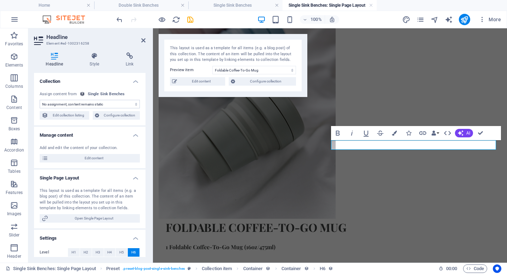
click at [110, 106] on select "No assignment, content remains static Created at (Date) Updated at (Date) Name …" at bounding box center [90, 104] width 100 height 8
select select "availability"
click at [40, 100] on select "No assignment, content remains static Created at (Date) Updated at (Date) Name …" at bounding box center [90, 104] width 100 height 8
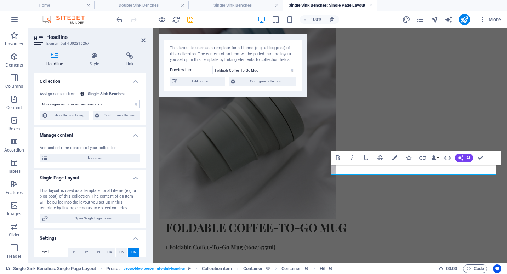
click at [80, 105] on select "No assignment, content remains static Created at (Date) Updated at (Date) Name …" at bounding box center [90, 104] width 100 height 8
select select "price"
click at [40, 100] on select "No assignment, content remains static Created at (Date) Updated at (Date) Name …" at bounding box center [90, 104] width 100 height 8
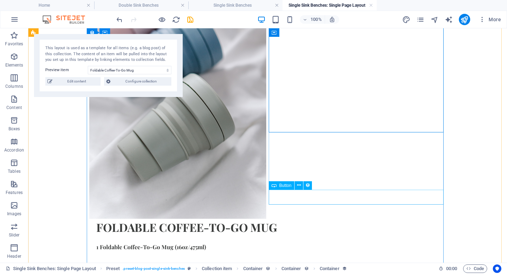
click at [284, 188] on div "Button" at bounding box center [281, 185] width 26 height 8
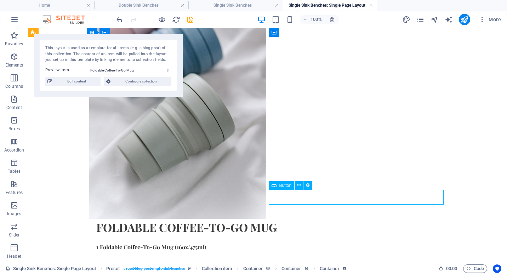
click at [284, 188] on div "Button" at bounding box center [281, 185] width 26 height 8
select select "21"
select select
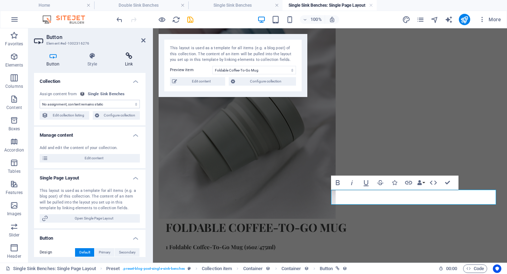
click at [130, 57] on icon at bounding box center [128, 55] width 33 height 7
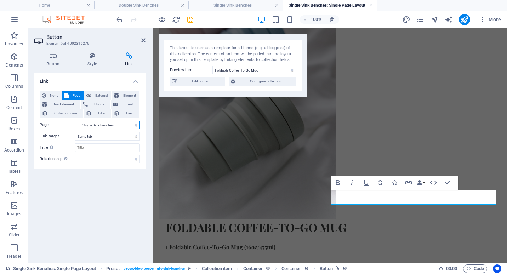
click at [97, 125] on select "Home Products -- Refrigeration ---- Upright Display Fridges ---- Storage Fridge…" at bounding box center [107, 125] width 65 height 8
select select "25"
click at [75, 121] on select "Home Products -- Refrigeration ---- Upright Display Fridges ---- Storage Fridge…" at bounding box center [107, 125] width 65 height 8
click at [143, 38] on icon at bounding box center [143, 40] width 4 height 6
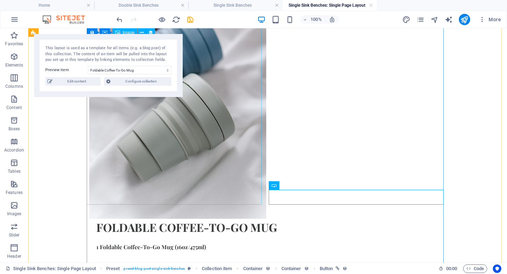
click at [224, 125] on div at bounding box center [267, 85] width 357 height 265
select select "image"
select select "px"
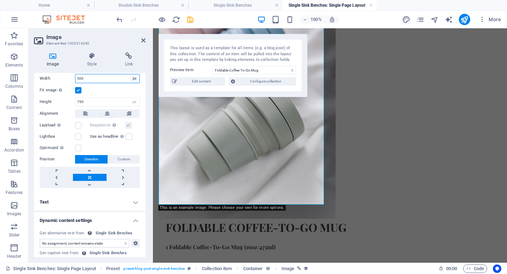
click at [134, 77] on select "Default auto px rem % em vh vw" at bounding box center [134, 78] width 10 height 8
select select "default"
click at [129, 74] on select "Default auto px rem % em vh vw" at bounding box center [134, 78] width 10 height 8
select select "DISABLED_OPTION_VALUE"
click at [133, 103] on select "Default auto px" at bounding box center [134, 102] width 10 height 8
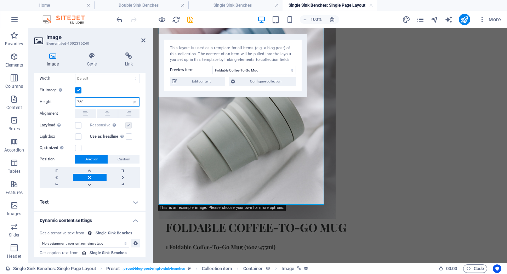
select select "default"
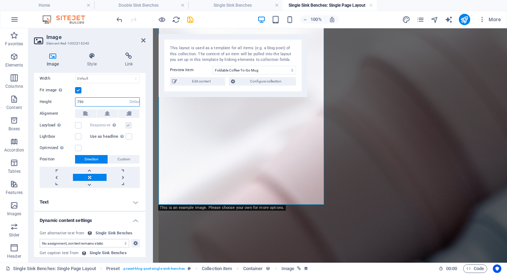
click at [129, 98] on select "Default auto px" at bounding box center [134, 102] width 10 height 8
select select "DISABLED_OPTION_VALUE"
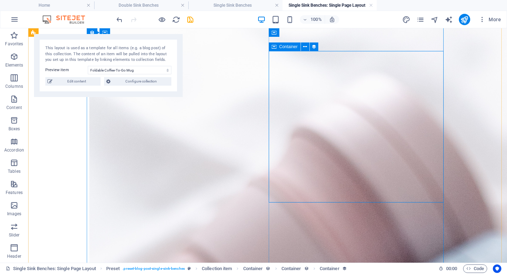
scroll to position [0, 0]
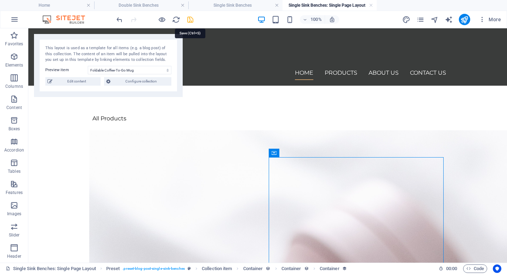
click at [191, 19] on icon "save" at bounding box center [190, 20] width 8 height 8
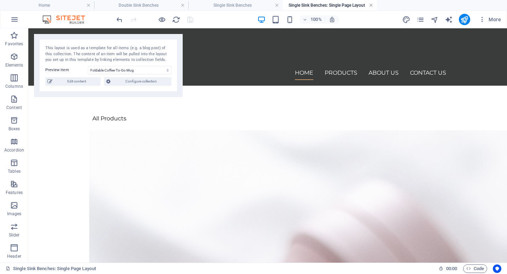
click at [371, 6] on link at bounding box center [371, 5] width 4 height 7
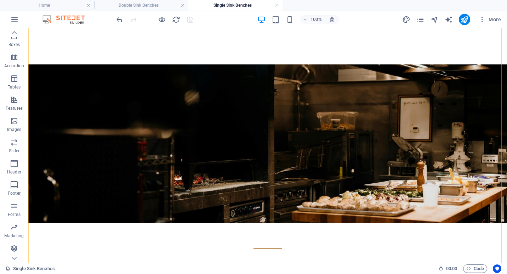
scroll to position [177, 0]
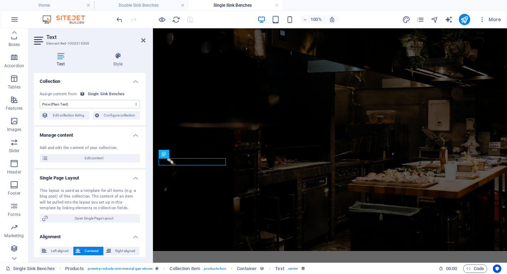
click at [89, 104] on select "No assignment, content remains static Created at (Date) Updated at (Date) Name …" at bounding box center [90, 104] width 100 height 8
select select "remainStatic"
click at [40, 100] on select "No assignment, content remains static Created at (Date) Updated at (Date) Name …" at bounding box center [90, 104] width 100 height 8
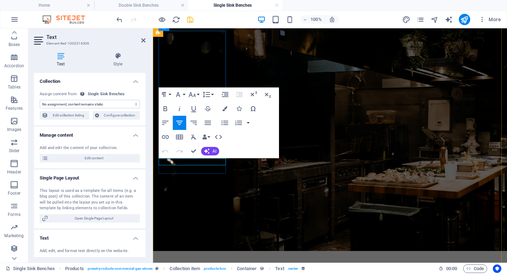
drag, startPoint x: 210, startPoint y: 161, endPoint x: 163, endPoint y: 161, distance: 47.8
click at [225, 109] on icon "button" at bounding box center [224, 108] width 5 height 5
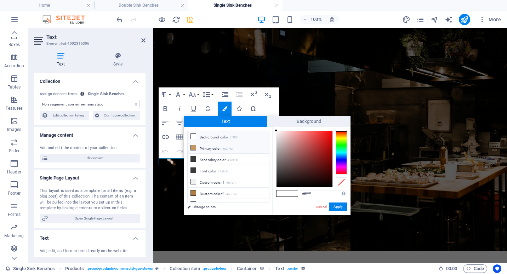
click at [192, 149] on icon at bounding box center [193, 147] width 5 height 5
type input "#c29764"
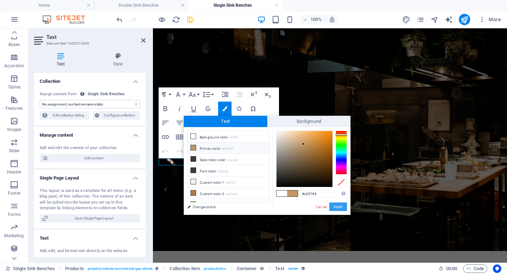
click at [336, 207] on button "Apply" at bounding box center [338, 206] width 18 height 8
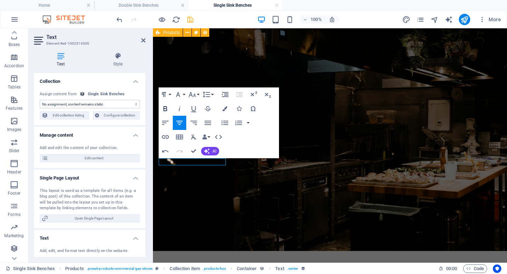
click at [167, 106] on icon "button" at bounding box center [165, 108] width 8 height 8
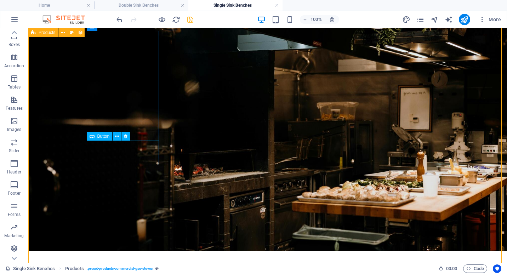
select select "name"
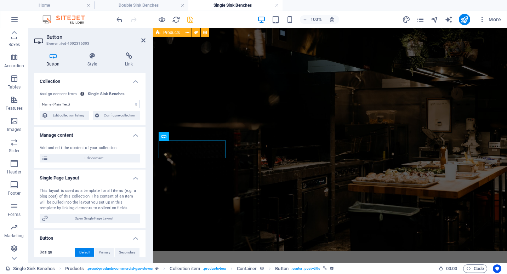
scroll to position [94, 0]
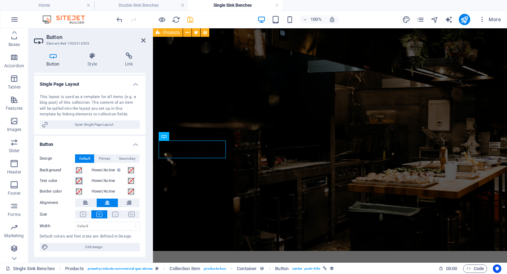
click at [79, 179] on span at bounding box center [79, 181] width 6 height 6
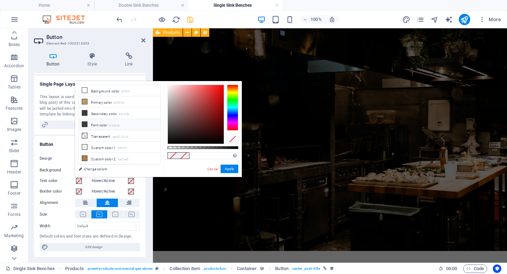
click at [85, 125] on icon at bounding box center [84, 124] width 5 height 5
type input "#3a3c3b"
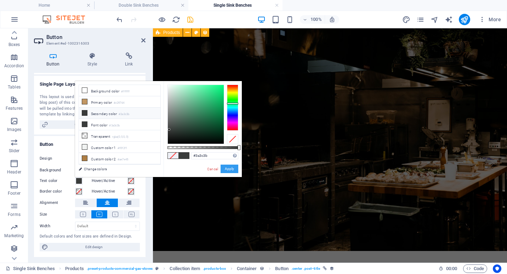
click at [226, 168] on button "Apply" at bounding box center [229, 168] width 18 height 8
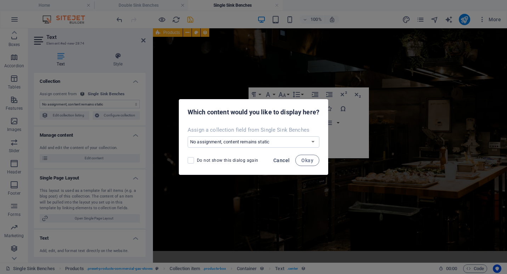
click at [282, 160] on span "Cancel" at bounding box center [281, 160] width 16 height 6
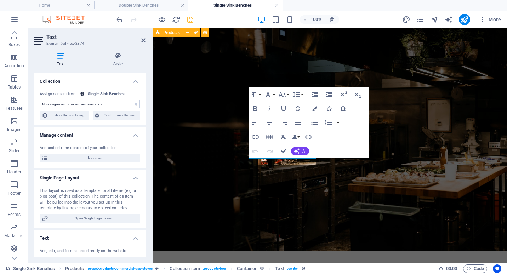
click at [106, 101] on select "No assignment, content remains static Created at (Date) Updated at (Date) Name …" at bounding box center [90, 104] width 100 height 8
select select "price"
click at [40, 100] on select "No assignment, content remains static Created at (Date) Updated at (Date) Name …" at bounding box center [90, 104] width 100 height 8
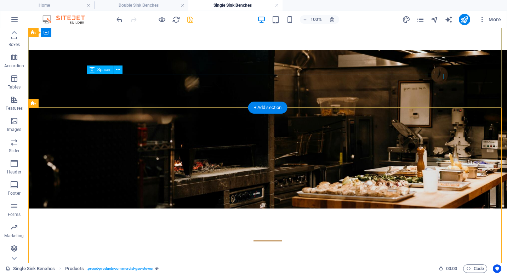
scroll to position [35, 0]
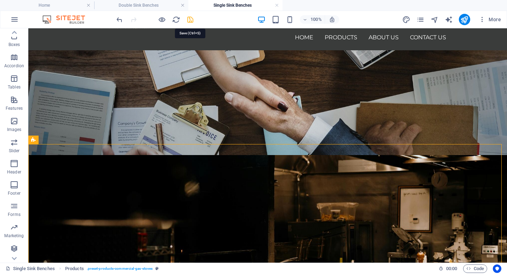
click at [190, 18] on icon "save" at bounding box center [190, 20] width 8 height 8
